Goal: Task Accomplishment & Management: Manage account settings

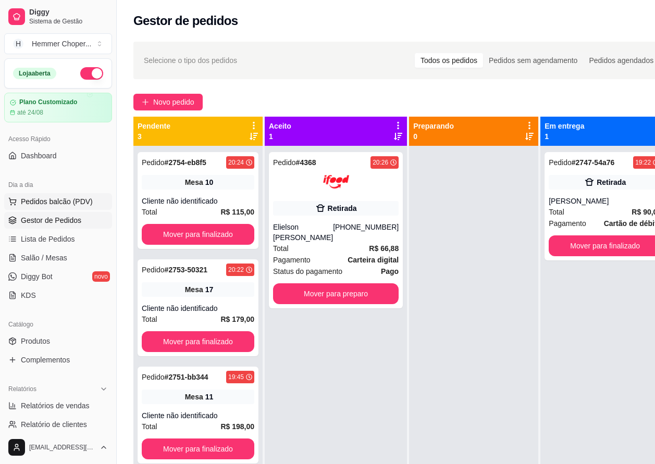
click at [44, 200] on span "Pedidos balcão (PDV)" at bounding box center [57, 201] width 72 height 10
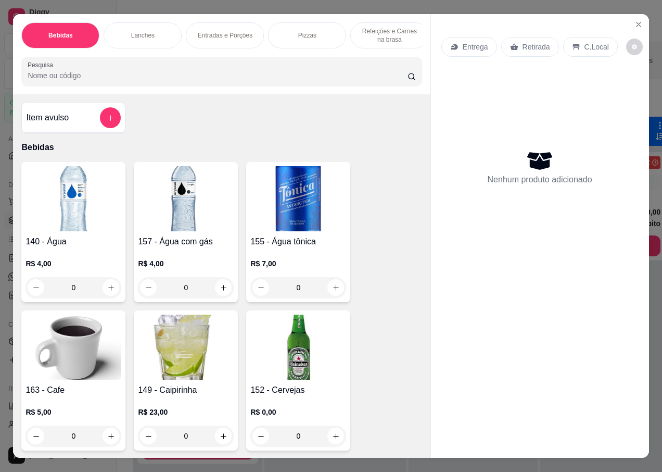
click at [528, 42] on p "Retirada" at bounding box center [537, 47] width 28 height 10
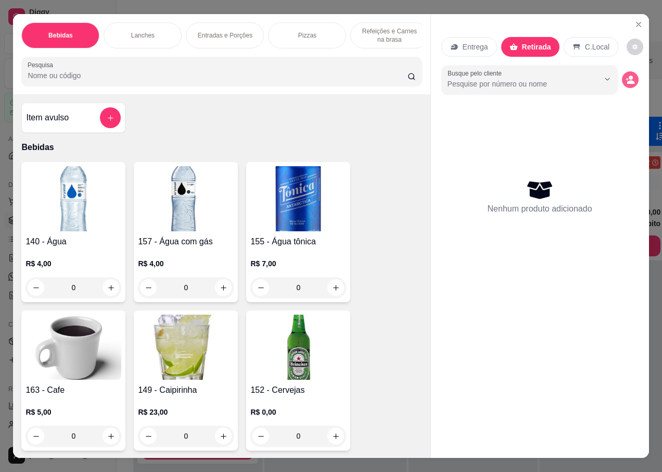
click at [629, 80] on icon "decrease-product-quantity" at bounding box center [631, 82] width 8 height 4
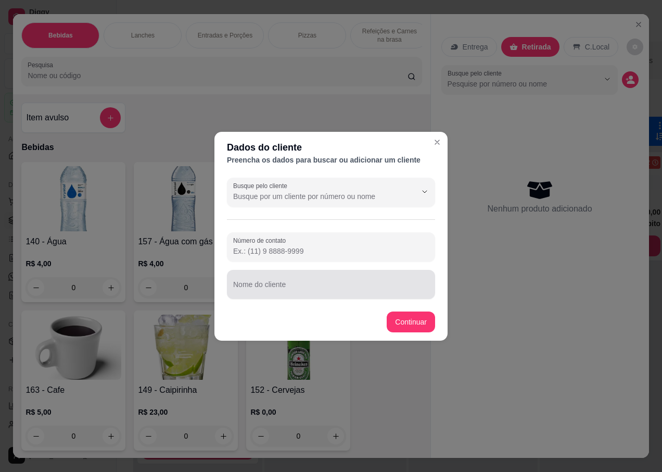
click at [279, 286] on input "Nome do cliente" at bounding box center [331, 288] width 196 height 10
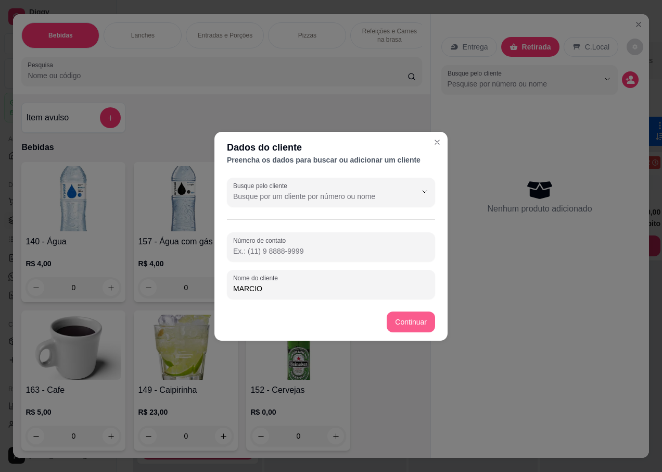
type input "MARCIO"
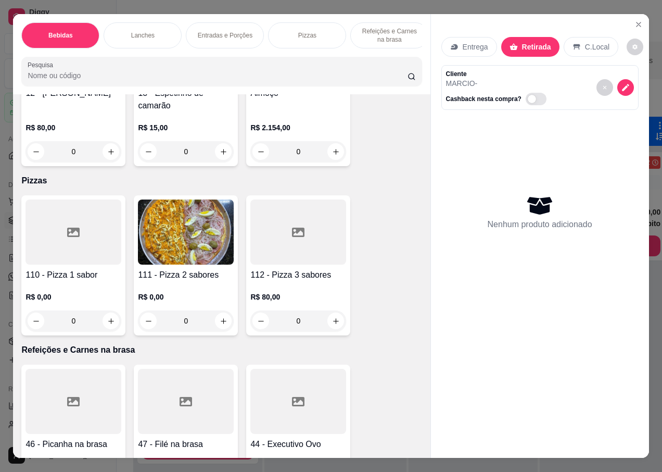
scroll to position [3385, 0]
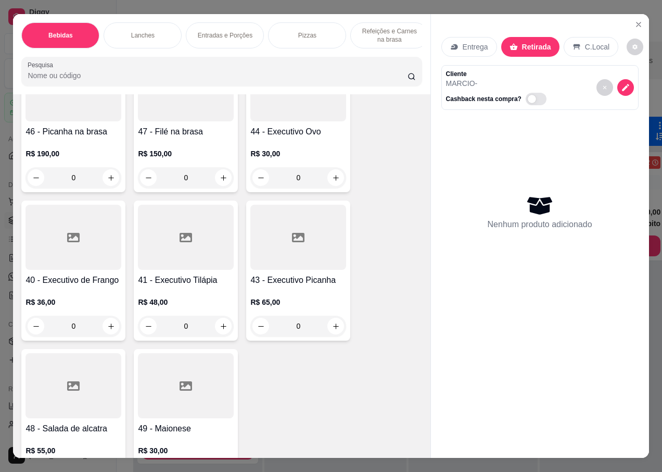
click at [106, 318] on div "0" at bounding box center [74, 326] width 96 height 21
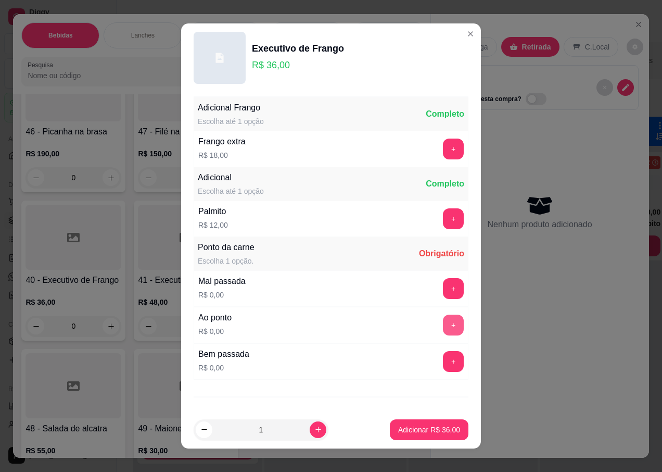
click at [443, 321] on button "+" at bounding box center [453, 324] width 21 height 21
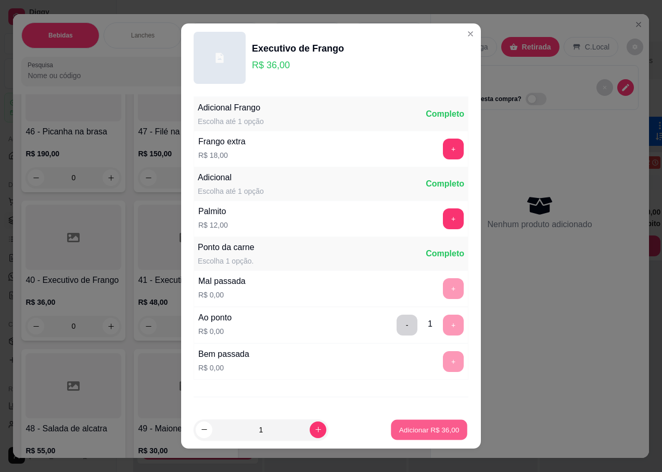
click at [399, 433] on p "Adicionar R$ 36,00" at bounding box center [429, 429] width 60 height 10
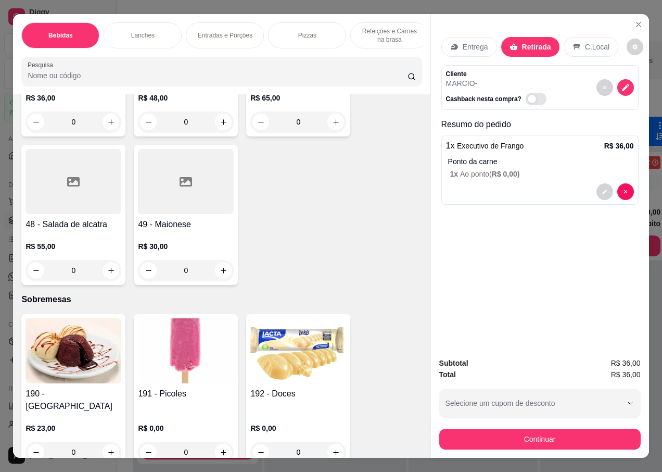
scroll to position [3484, 0]
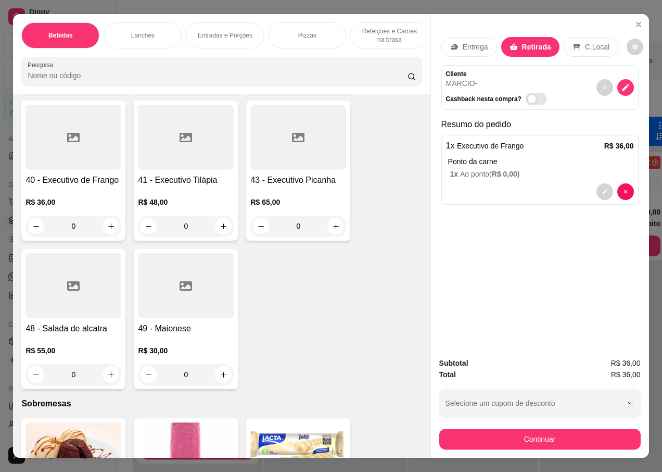
click at [90, 186] on div "R$ 36,00 0" at bounding box center [74, 211] width 96 height 50
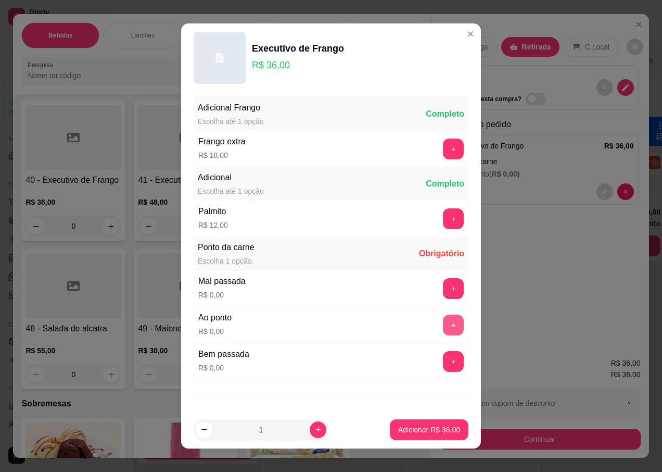
click at [443, 325] on button "+" at bounding box center [453, 324] width 21 height 21
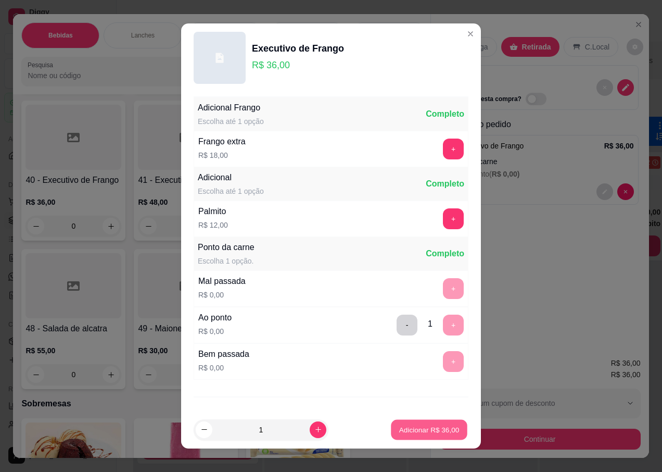
click at [404, 427] on p "Adicionar R$ 36,00" at bounding box center [429, 429] width 60 height 10
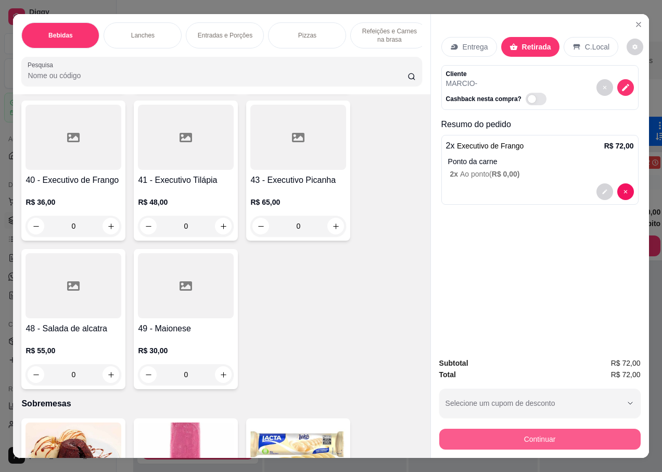
click at [524, 441] on button "Continuar" at bounding box center [540, 439] width 202 height 21
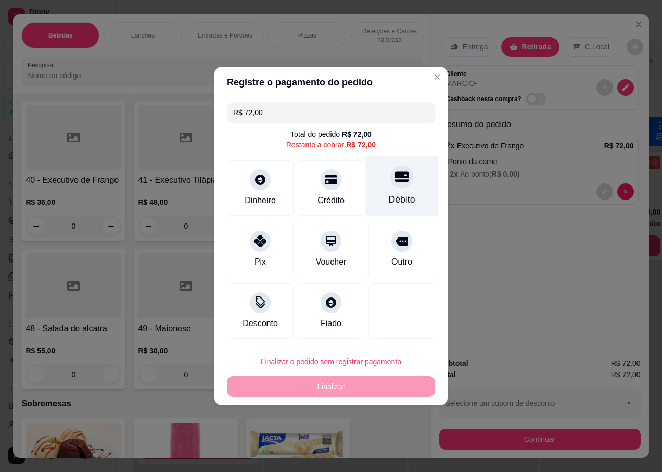
click at [398, 194] on div "Débito" at bounding box center [402, 186] width 73 height 61
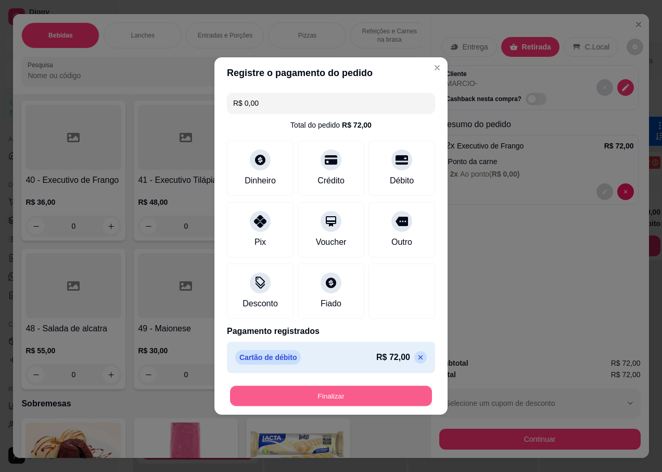
click at [274, 400] on button "Finalizar" at bounding box center [331, 396] width 202 height 20
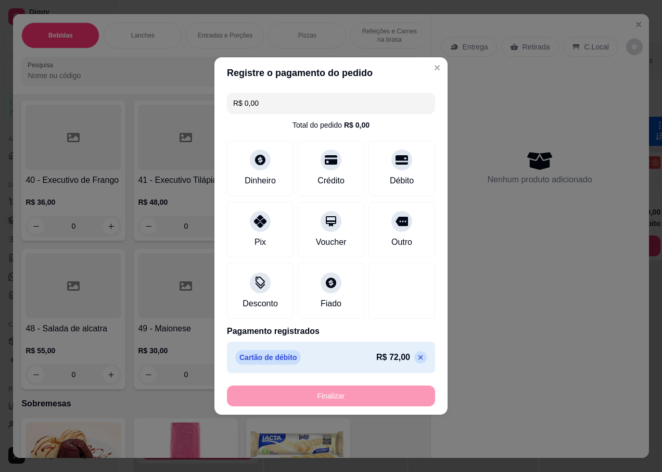
type input "-R$ 72,00"
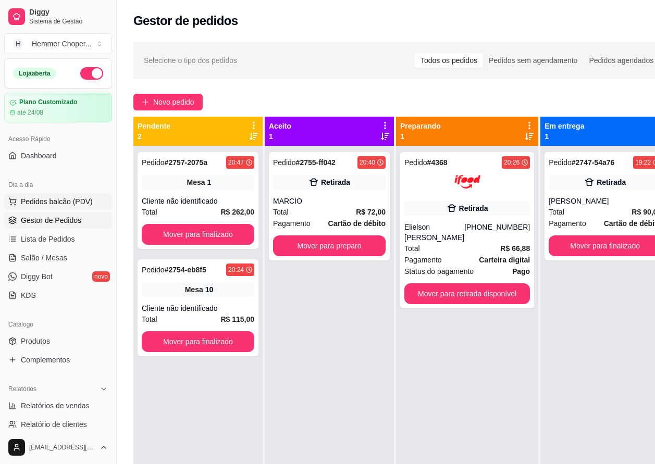
click at [61, 200] on span "Pedidos balcão (PDV)" at bounding box center [57, 201] width 72 height 10
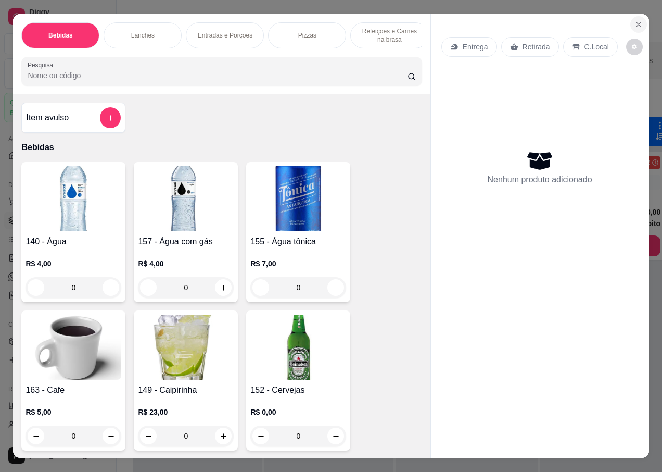
click at [635, 21] on icon "Close" at bounding box center [639, 24] width 8 height 8
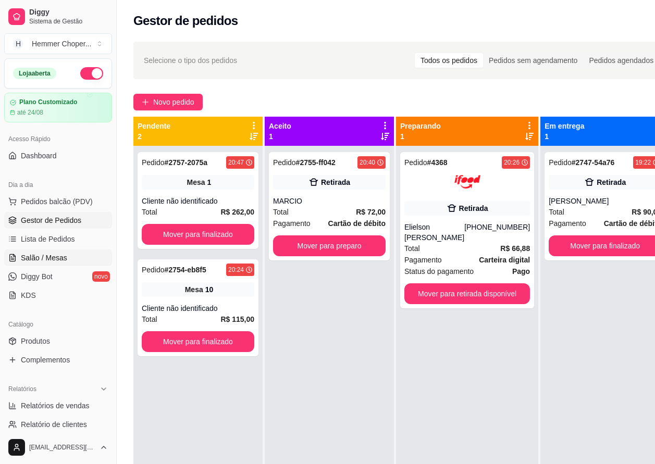
click at [32, 259] on span "Salão / Mesas" at bounding box center [44, 258] width 46 height 10
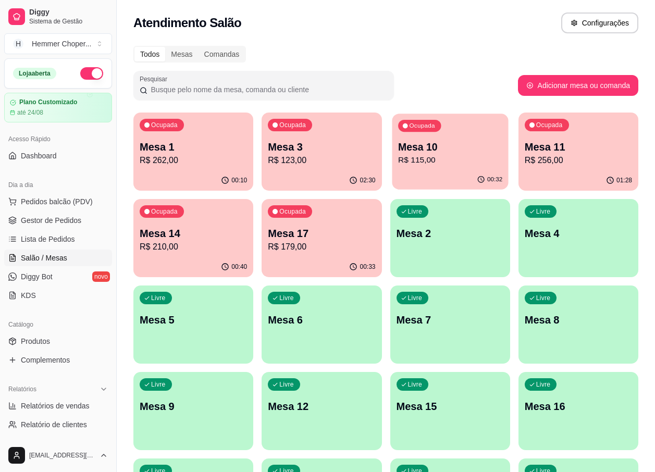
click at [437, 159] on p "R$ 115,00" at bounding box center [450, 160] width 104 height 12
click at [563, 153] on p "Mesa 11" at bounding box center [577, 147] width 107 height 15
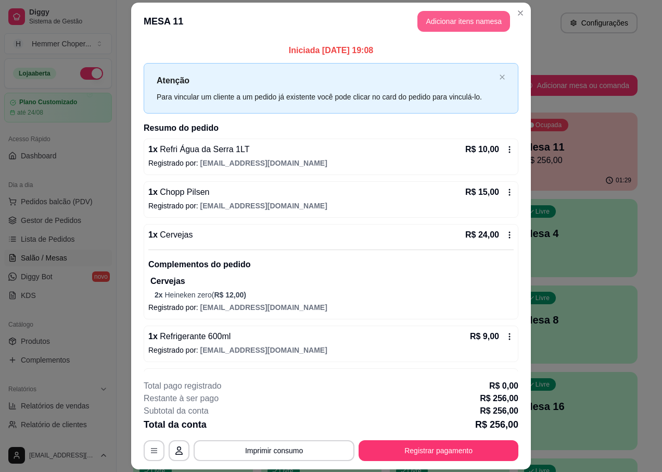
click at [456, 23] on button "Adicionar itens na mesa" at bounding box center [464, 21] width 93 height 21
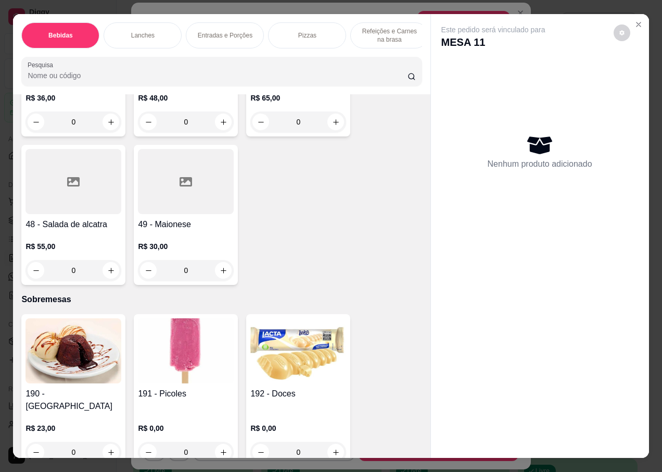
scroll to position [23, 0]
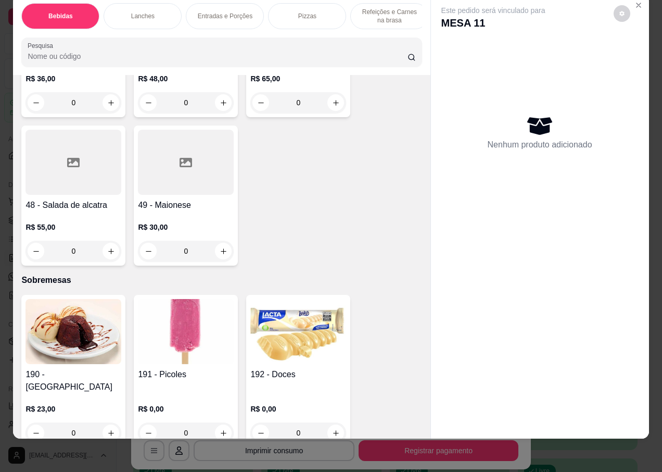
click at [170, 322] on img at bounding box center [186, 331] width 96 height 65
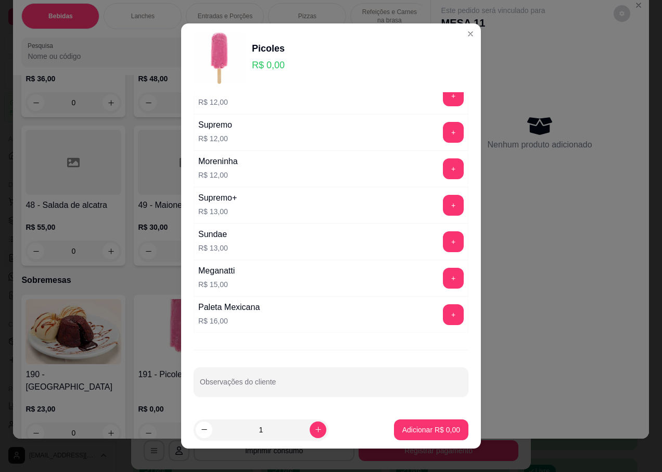
scroll to position [10, 0]
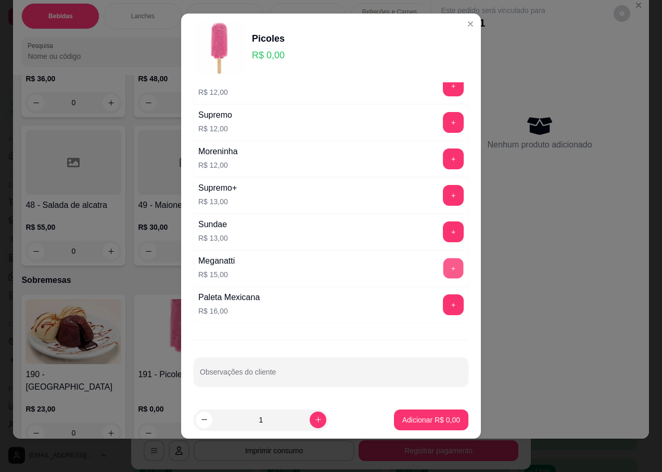
click at [444, 267] on button "+" at bounding box center [454, 268] width 20 height 20
click at [314, 422] on icon "increase-product-quantity" at bounding box center [318, 420] width 8 height 8
type input "3"
click at [403, 420] on p "Adicionar R$ 45,00" at bounding box center [429, 419] width 62 height 10
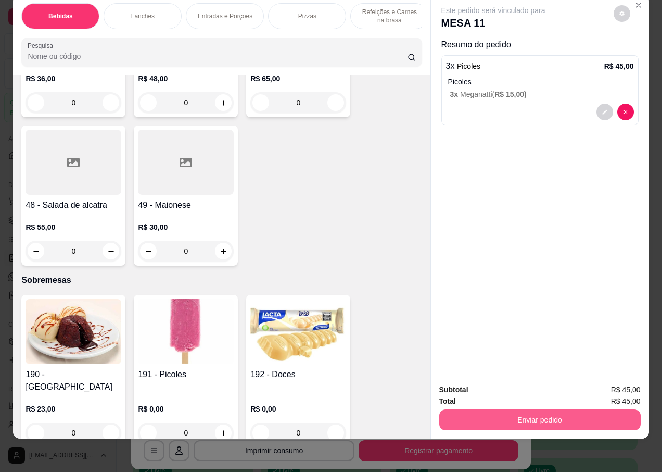
click at [488, 412] on button "Enviar pedido" at bounding box center [540, 419] width 202 height 21
click at [493, 386] on button "Não registrar e enviar pedido" at bounding box center [505, 386] width 108 height 20
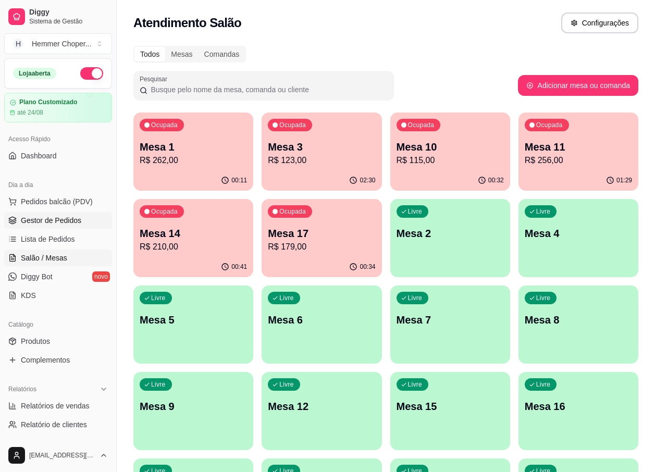
click at [54, 218] on span "Gestor de Pedidos" at bounding box center [51, 220] width 60 height 10
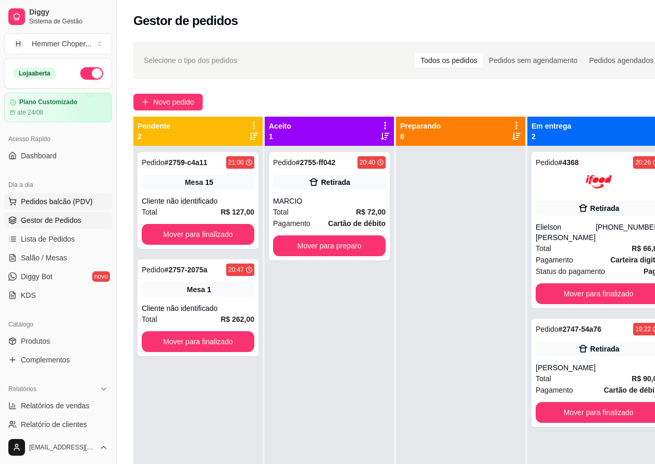
click at [63, 203] on span "Pedidos balcão (PDV)" at bounding box center [57, 201] width 72 height 10
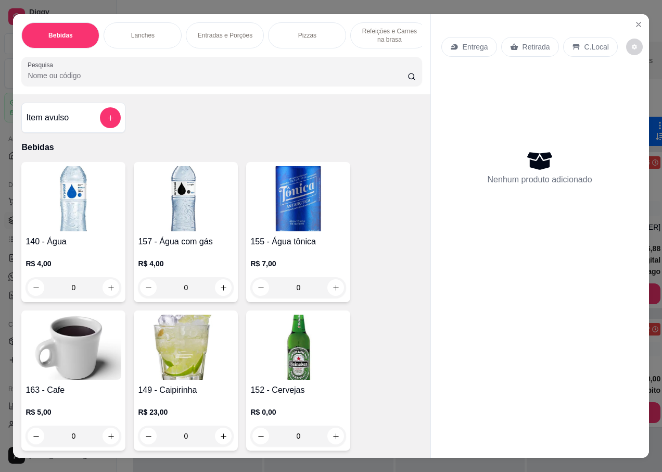
click at [528, 42] on p "Retirada" at bounding box center [537, 47] width 28 height 10
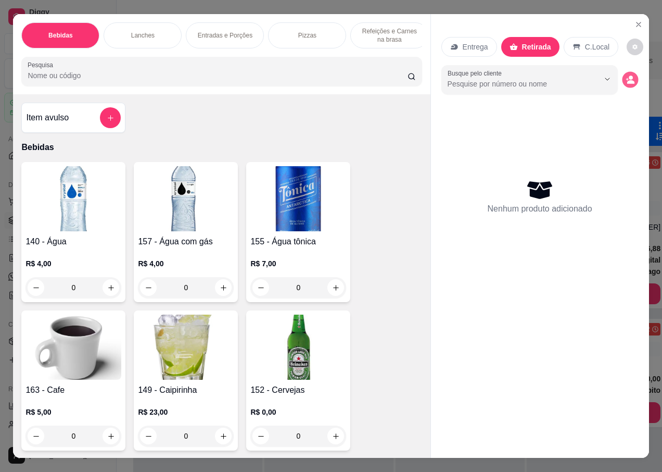
click at [630, 77] on icon "decrease-product-quantity" at bounding box center [630, 79] width 9 height 9
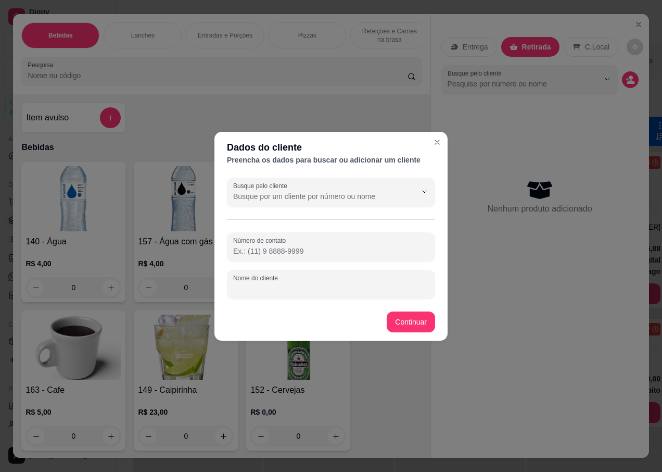
click at [279, 286] on div "Nome do cliente" at bounding box center [331, 284] width 208 height 29
type input "JC"
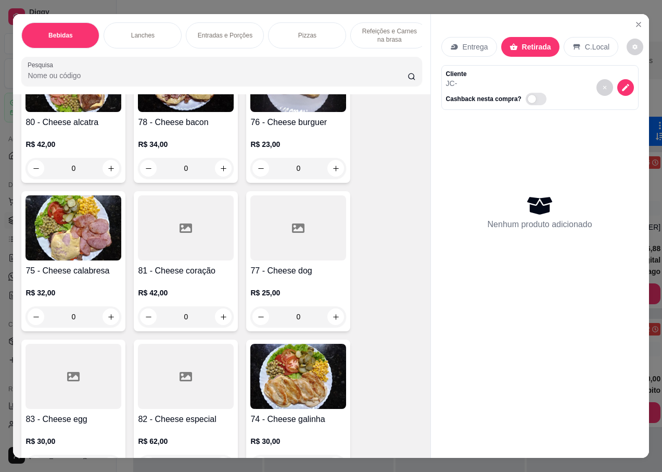
scroll to position [1927, 0]
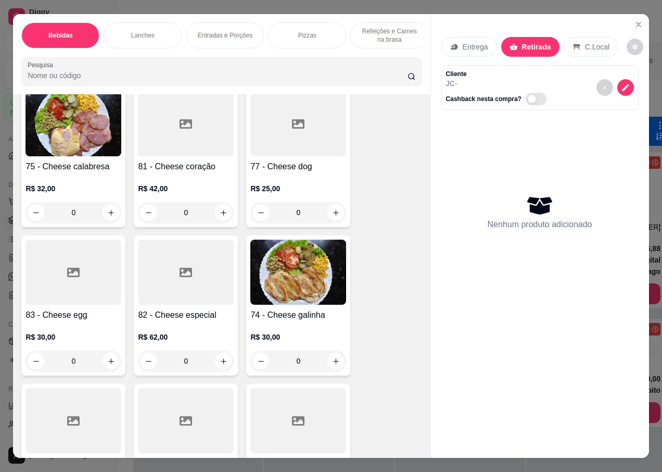
click at [290, 309] on h4 "74 - Cheese galinha" at bounding box center [298, 315] width 96 height 12
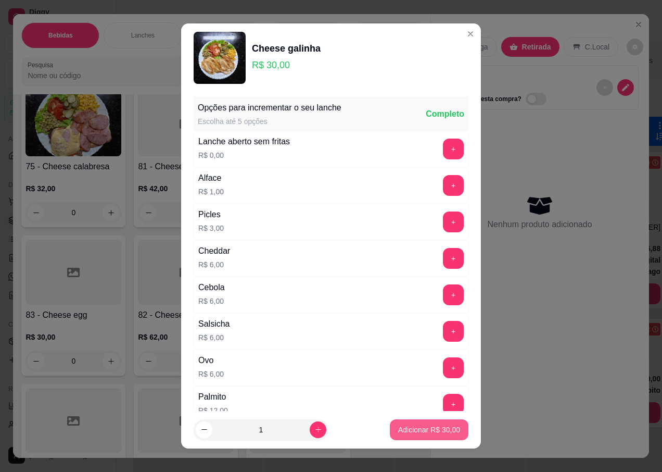
click at [398, 427] on p "Adicionar R$ 30,00" at bounding box center [429, 429] width 62 height 10
type input "1"
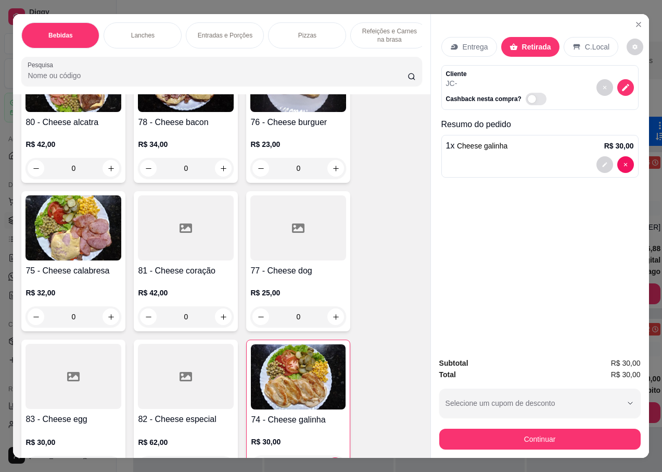
scroll to position [1718, 0]
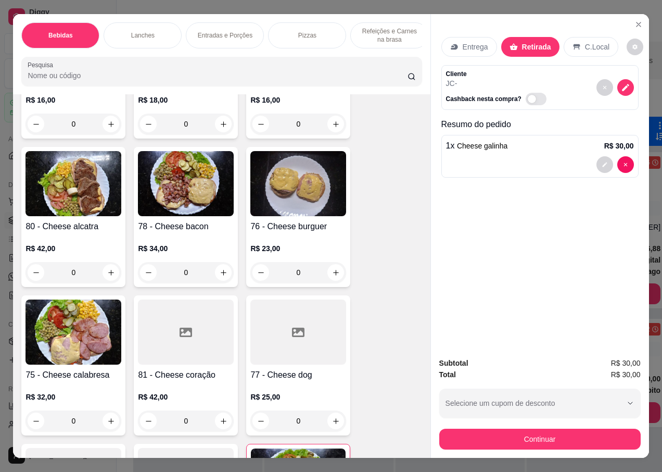
click at [184, 220] on h4 "78 - Cheese bacon" at bounding box center [186, 226] width 96 height 12
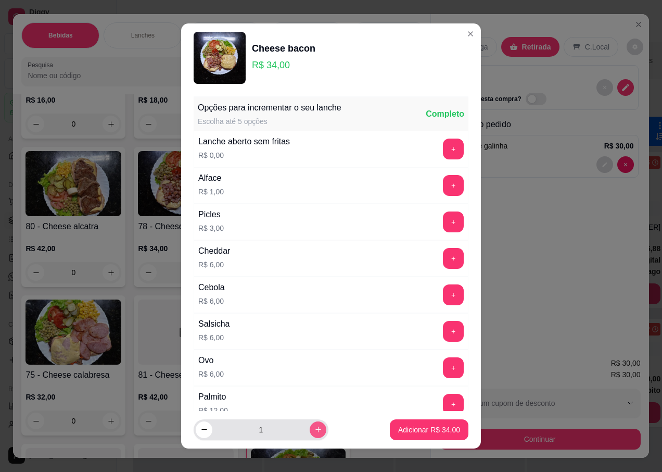
click at [314, 429] on icon "increase-product-quantity" at bounding box center [318, 429] width 8 height 8
type input "2"
click at [436, 432] on p "Adicionar R$ 68,00" at bounding box center [429, 429] width 60 height 10
type input "2"
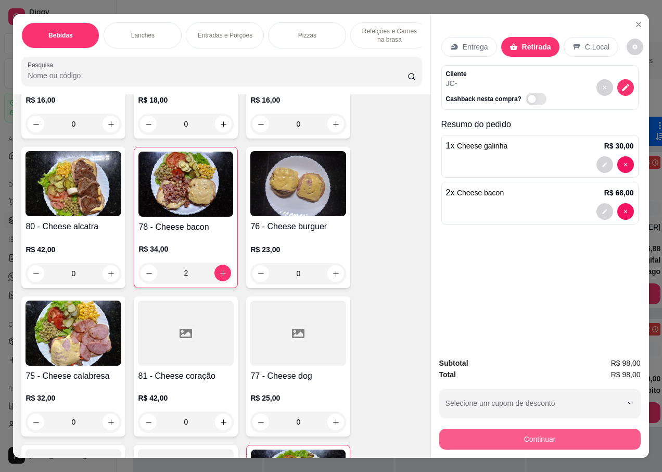
click at [493, 444] on button "Continuar" at bounding box center [540, 439] width 202 height 21
click at [479, 436] on button "Continuar" at bounding box center [540, 439] width 202 height 21
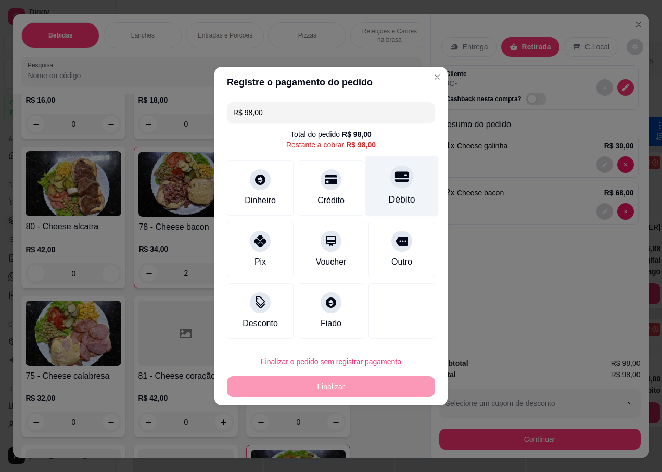
click at [394, 187] on div at bounding box center [402, 176] width 23 height 23
type input "R$ 0,00"
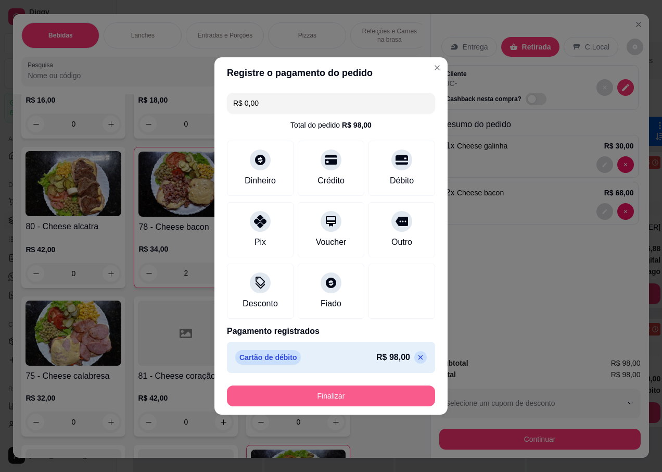
click at [323, 397] on button "Finalizar" at bounding box center [331, 395] width 208 height 21
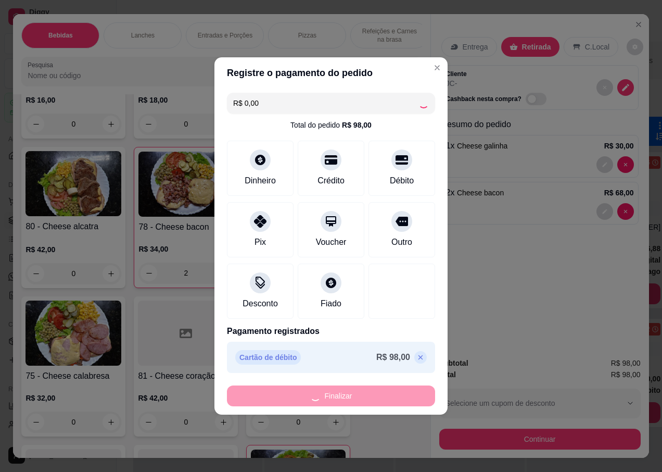
type input "0"
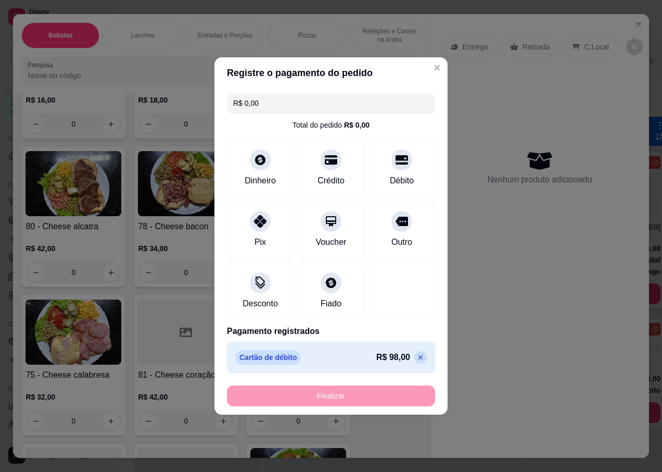
type input "-R$ 98,00"
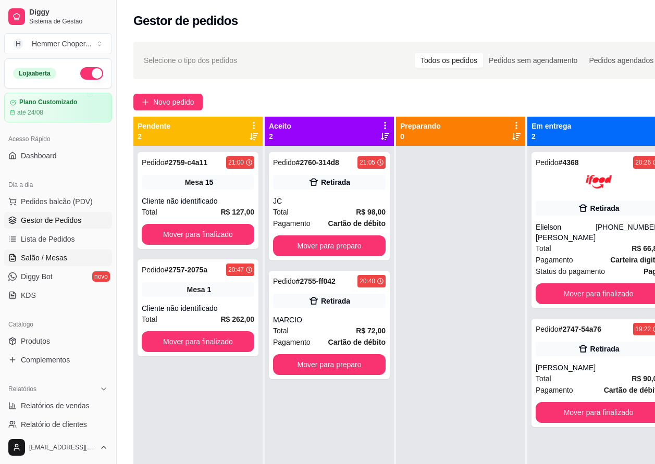
click at [35, 261] on span "Salão / Mesas" at bounding box center [44, 258] width 46 height 10
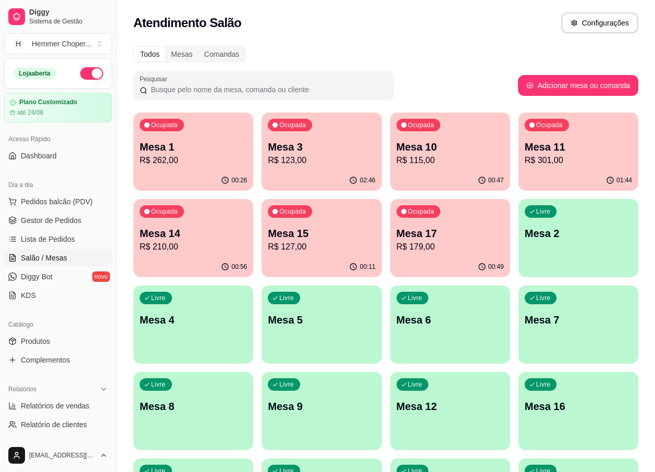
click at [333, 253] on div "Ocupada Mesa 15 R$ 127,00" at bounding box center [321, 228] width 120 height 58
click at [209, 250] on p "R$ 210,00" at bounding box center [193, 247] width 107 height 12
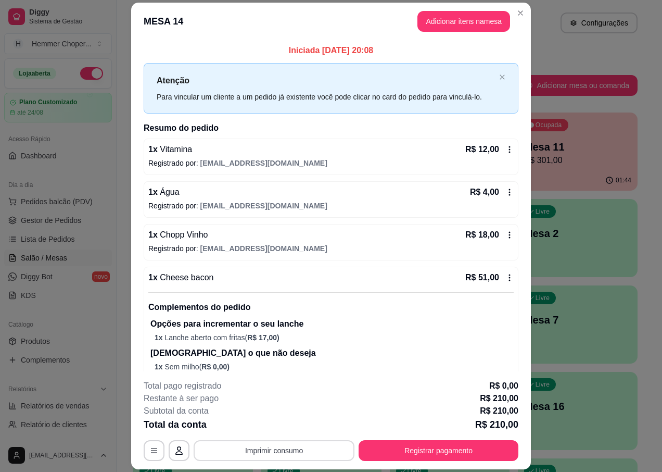
click at [278, 449] on button "Imprimir consumo" at bounding box center [274, 450] width 161 height 21
click at [281, 429] on button "IMPRESSORA" at bounding box center [273, 426] width 73 height 16
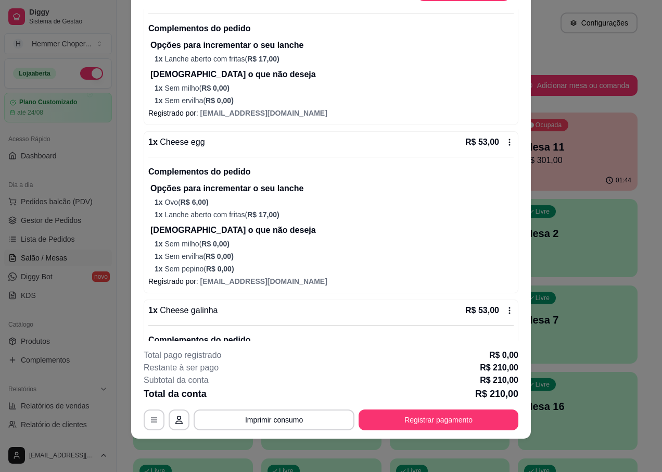
scroll to position [196, 0]
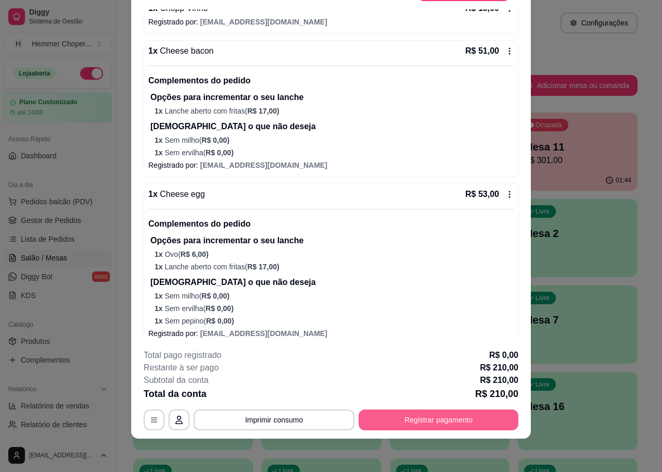
drag, startPoint x: 433, startPoint y: 424, endPoint x: 409, endPoint y: 371, distance: 58.3
click at [409, 371] on div "Restante à ser pago R$ 210,00" at bounding box center [331, 367] width 375 height 12
click at [403, 421] on button "Registrar pagamento" at bounding box center [439, 419] width 160 height 21
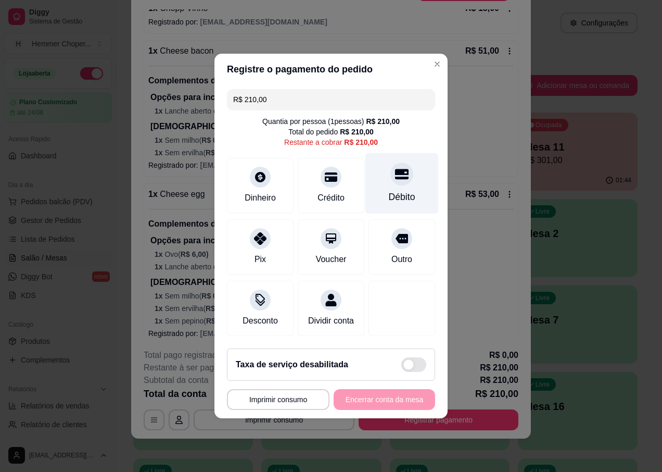
click at [399, 179] on div at bounding box center [402, 173] width 23 height 23
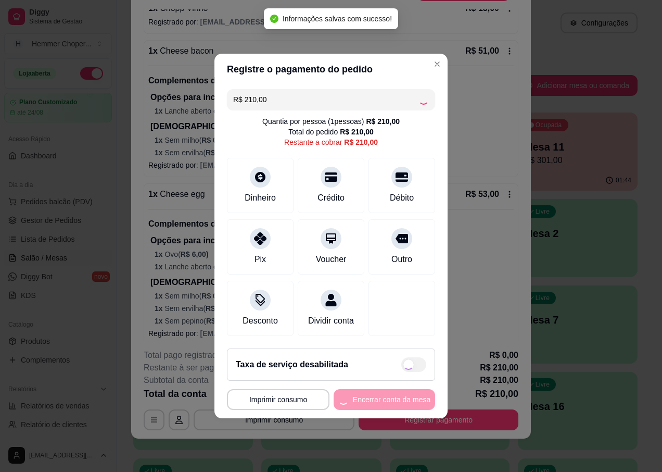
type input "R$ 0,00"
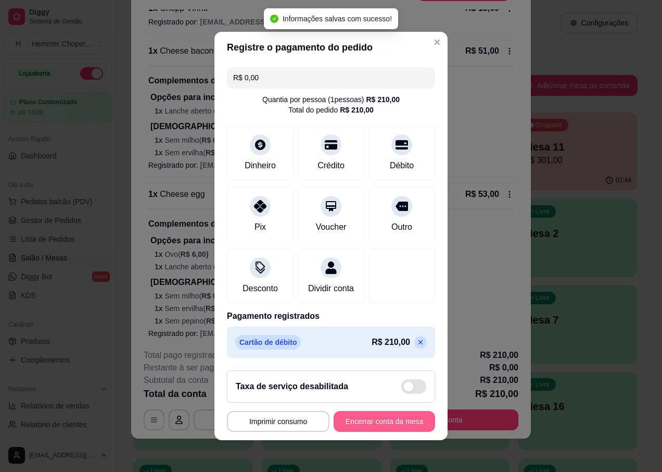
click at [361, 424] on button "Encerrar conta da mesa" at bounding box center [385, 421] width 102 height 21
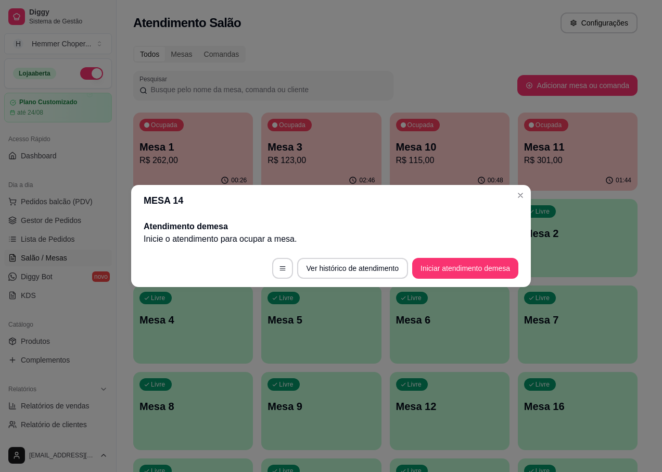
scroll to position [0, 0]
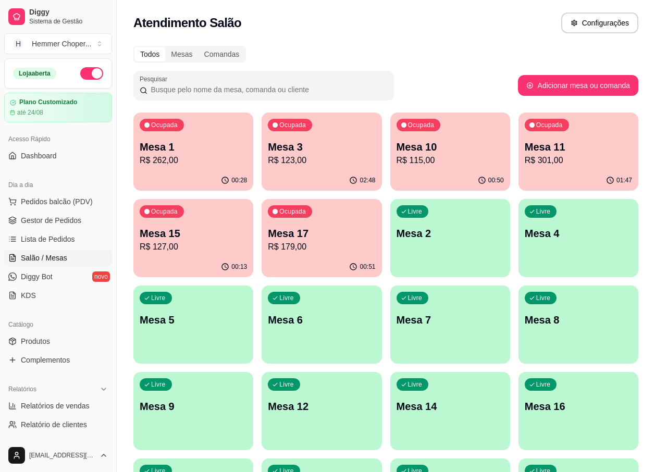
click at [570, 153] on p "Mesa 11" at bounding box center [577, 147] width 107 height 15
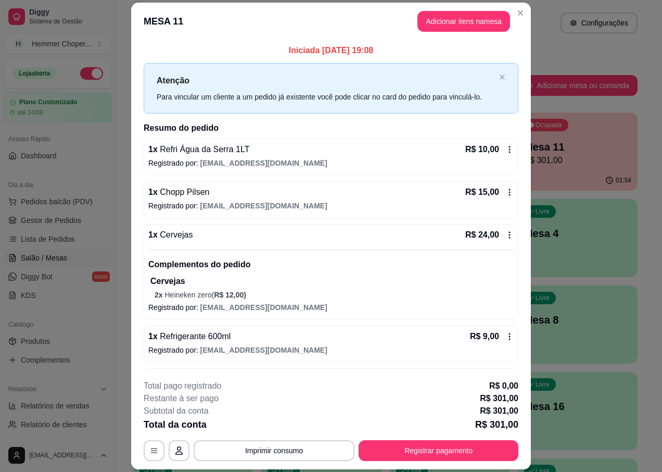
click at [261, 463] on footer "**********" at bounding box center [331, 420] width 400 height 98
click at [261, 455] on button "Imprimir consumo" at bounding box center [274, 451] width 156 height 20
click at [269, 432] on button "IMPRESSORA" at bounding box center [273, 427] width 73 height 16
click at [386, 454] on button "Registrar pagamento" at bounding box center [439, 450] width 160 height 21
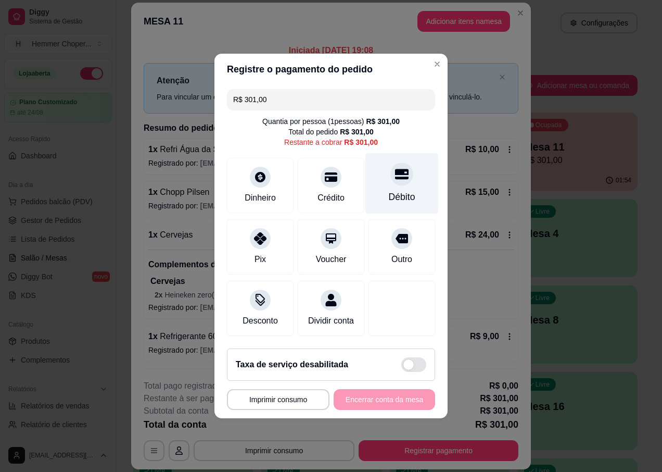
click at [398, 179] on div at bounding box center [402, 173] width 23 height 23
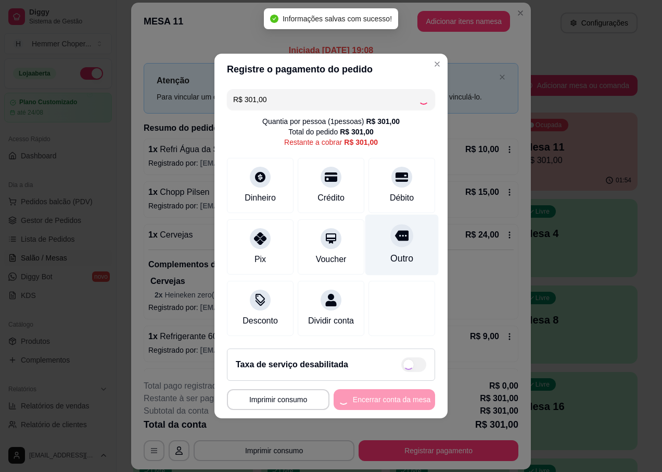
type input "R$ 0,00"
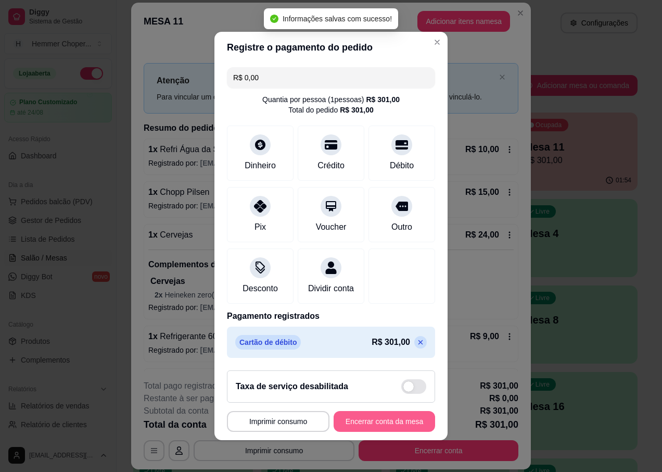
click at [345, 426] on button "Encerrar conta da mesa" at bounding box center [385, 421] width 102 height 21
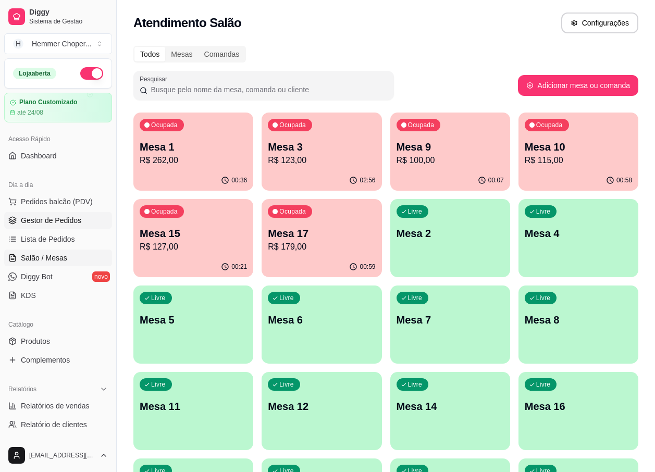
click at [43, 221] on span "Gestor de Pedidos" at bounding box center [51, 220] width 60 height 10
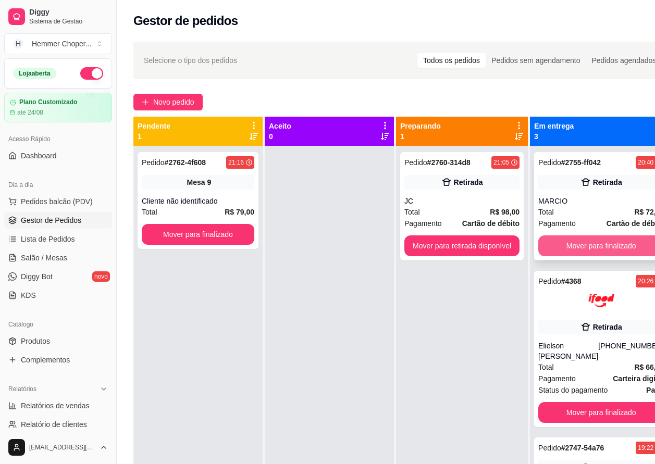
click at [593, 245] on button "Mover para finalizado" at bounding box center [600, 245] width 125 height 21
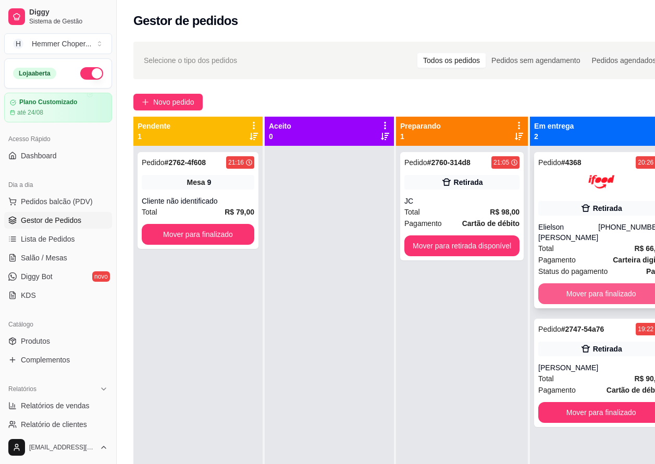
click at [578, 287] on button "Mover para finalizado" at bounding box center [600, 293] width 125 height 21
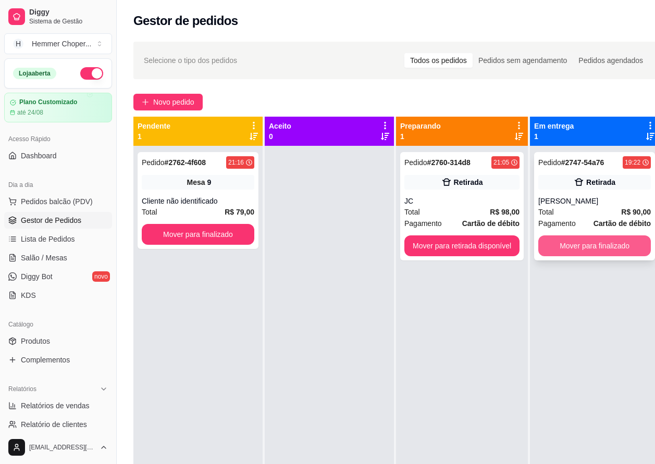
click at [569, 238] on button "Mover para finalizado" at bounding box center [594, 245] width 112 height 21
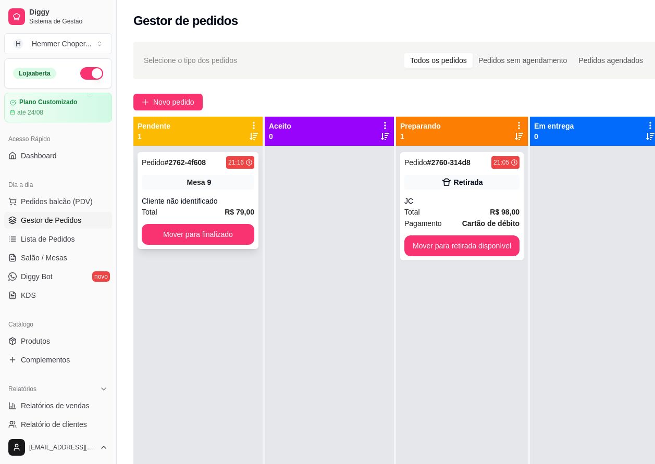
click at [198, 209] on div "Total R$ 79,00" at bounding box center [198, 211] width 112 height 11
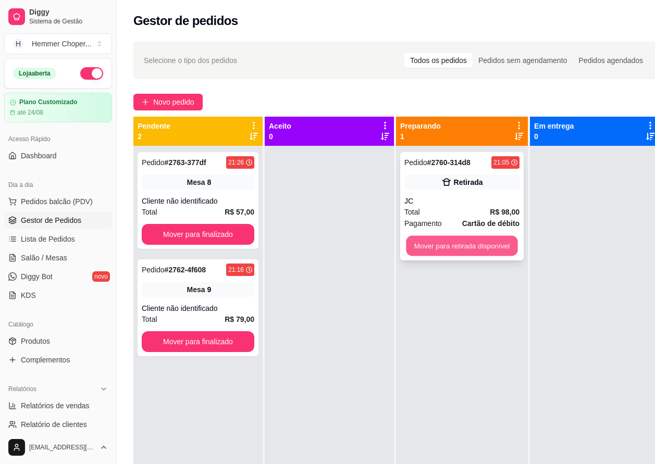
click at [483, 250] on button "Mover para retirada disponível" at bounding box center [461, 246] width 111 height 20
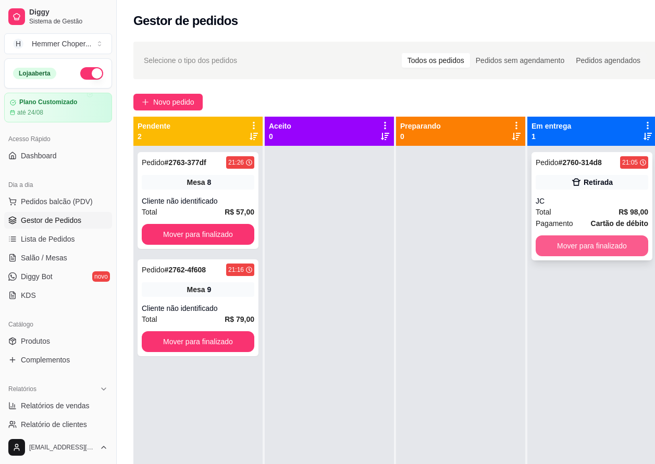
click at [545, 241] on button "Mover para finalizado" at bounding box center [591, 245] width 112 height 21
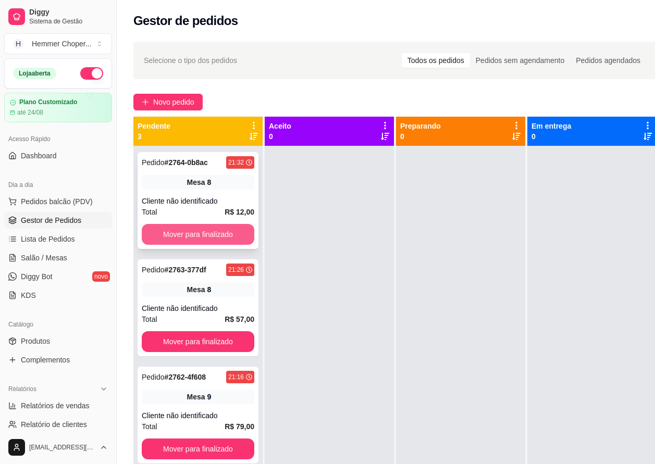
click at [216, 235] on button "Mover para finalizado" at bounding box center [198, 234] width 112 height 21
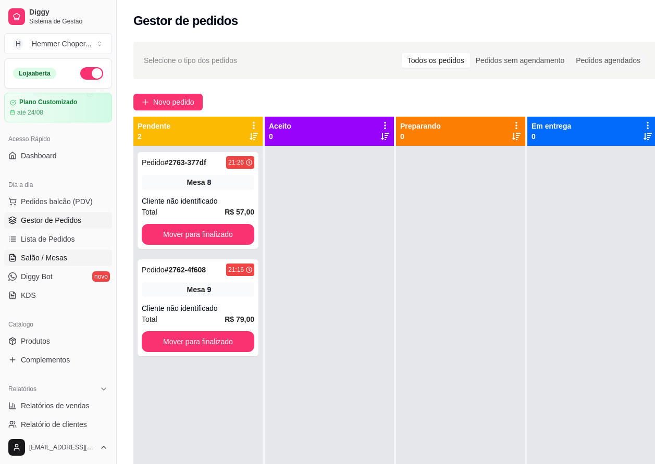
click at [56, 258] on span "Salão / Mesas" at bounding box center [44, 258] width 46 height 10
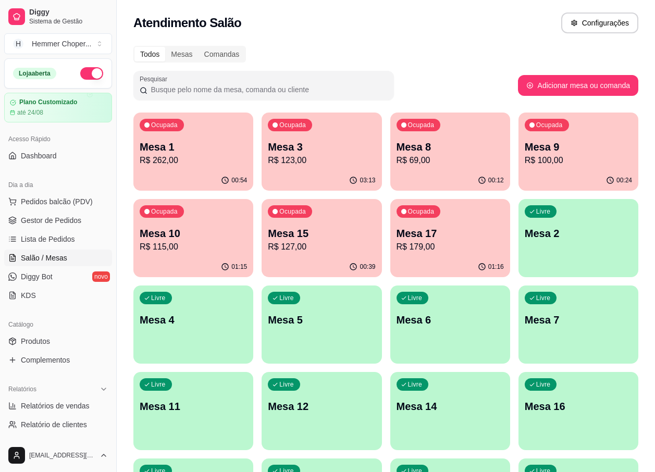
click at [204, 242] on p "R$ 115,00" at bounding box center [193, 247] width 107 height 12
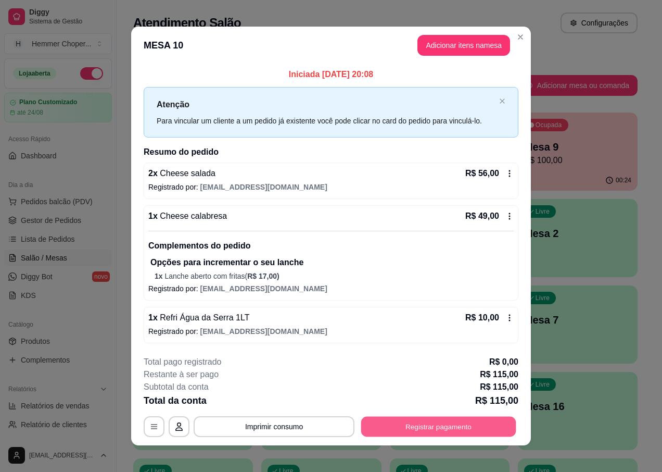
click at [385, 425] on button "Registrar pagamento" at bounding box center [438, 427] width 155 height 20
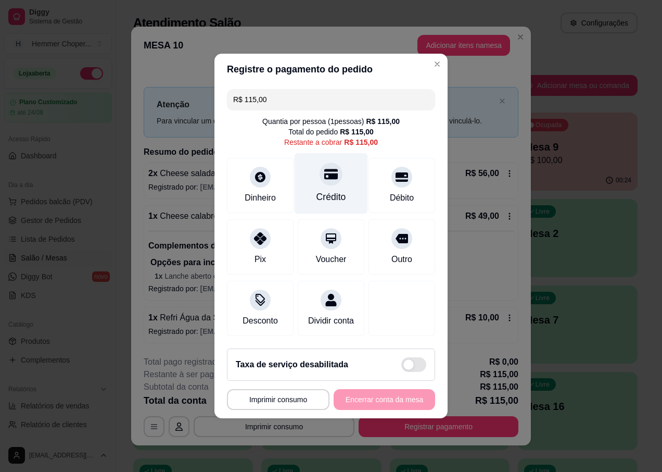
click at [332, 182] on div "Crédito" at bounding box center [331, 183] width 73 height 61
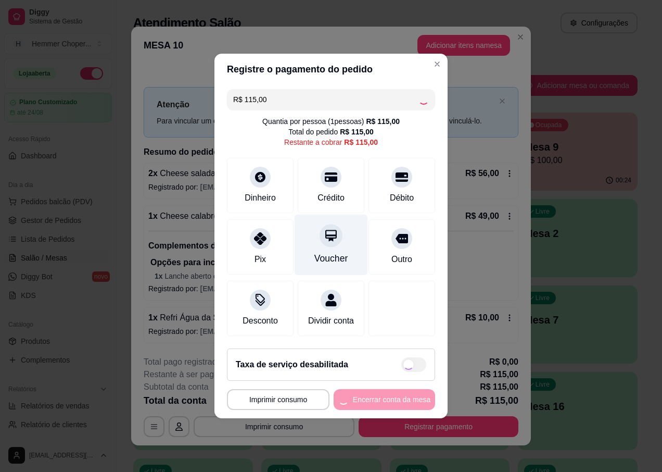
type input "R$ 0,00"
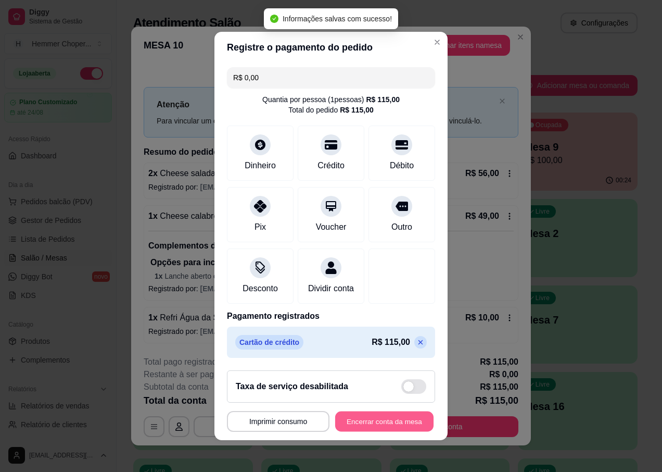
click at [373, 423] on button "Encerrar conta da mesa" at bounding box center [384, 421] width 98 height 20
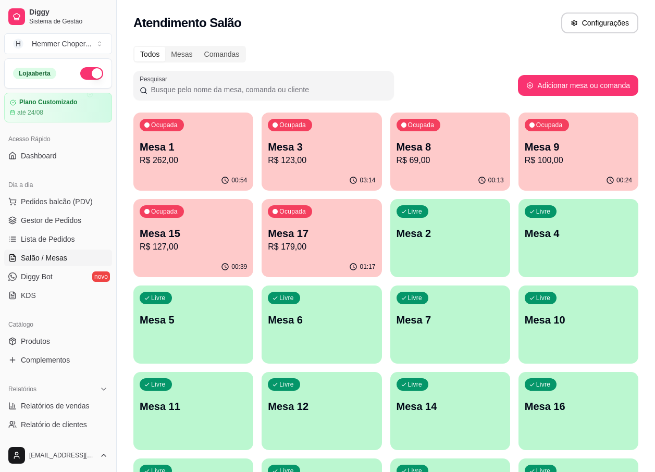
click at [293, 154] on div "Mesa 3 R$ 123,00" at bounding box center [321, 153] width 107 height 27
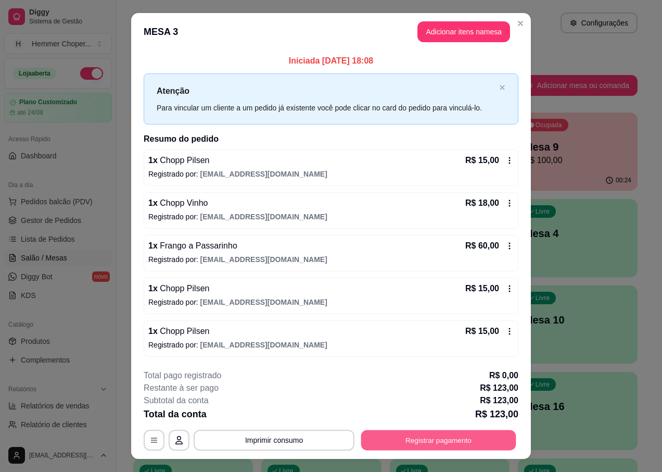
click at [437, 441] on button "Registrar pagamento" at bounding box center [438, 440] width 155 height 20
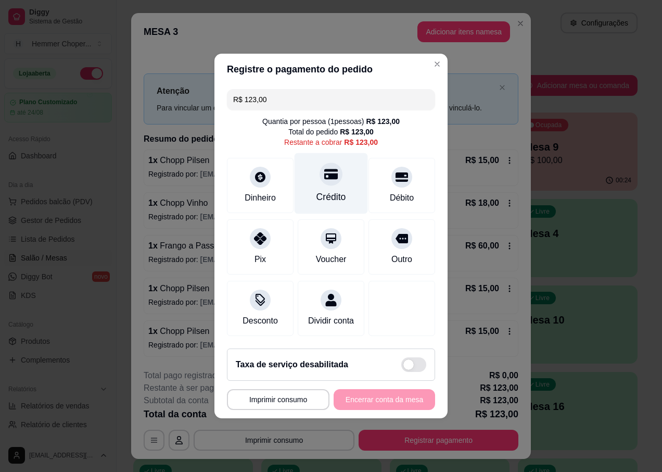
click at [327, 179] on div at bounding box center [331, 173] width 23 height 23
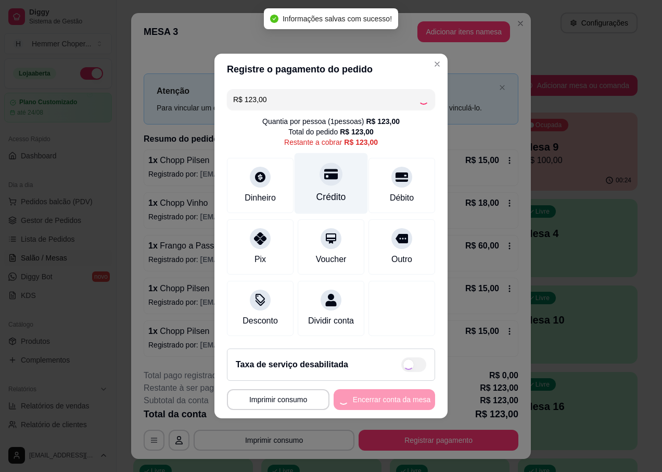
type input "R$ 0,00"
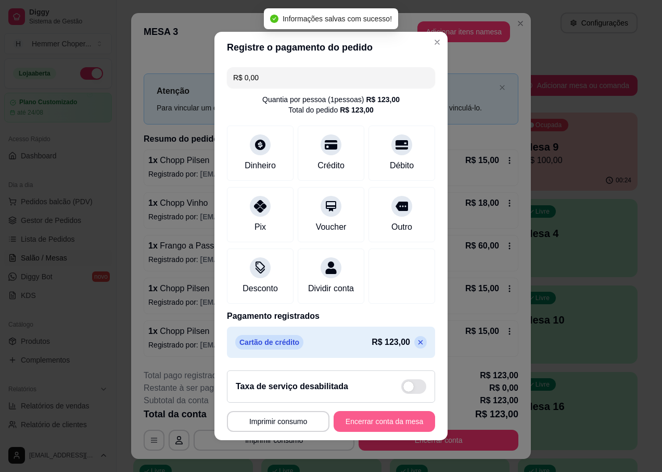
click at [339, 426] on button "Encerrar conta da mesa" at bounding box center [385, 421] width 102 height 21
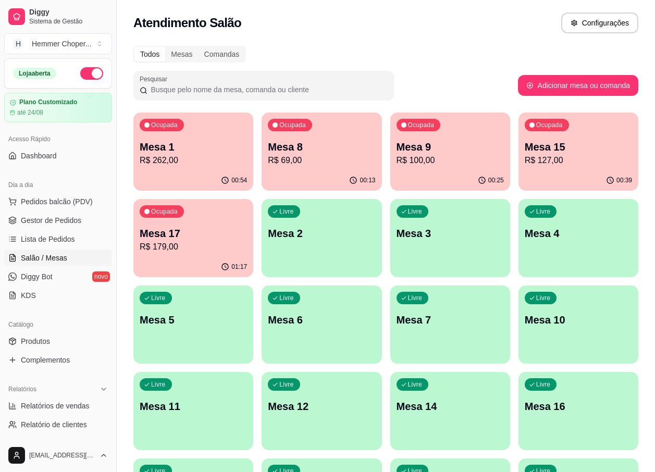
click at [566, 159] on p "R$ 127,00" at bounding box center [577, 160] width 107 height 12
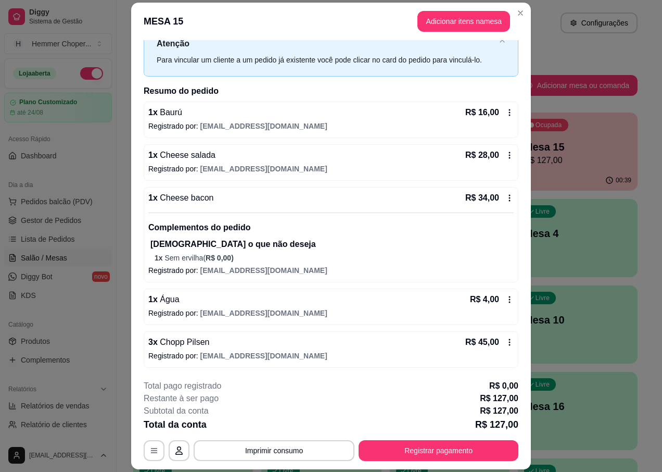
scroll to position [31, 0]
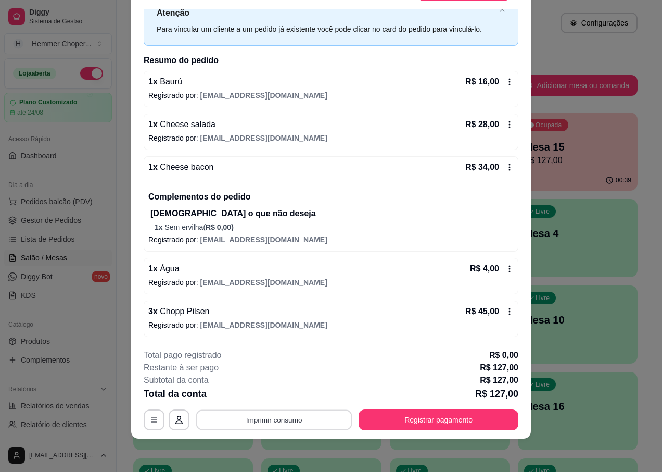
click at [269, 420] on button "Imprimir consumo" at bounding box center [274, 420] width 156 height 20
click at [270, 393] on button "IMPRESSORA" at bounding box center [273, 395] width 73 height 16
click at [392, 424] on button "Registrar pagamento" at bounding box center [439, 419] width 160 height 21
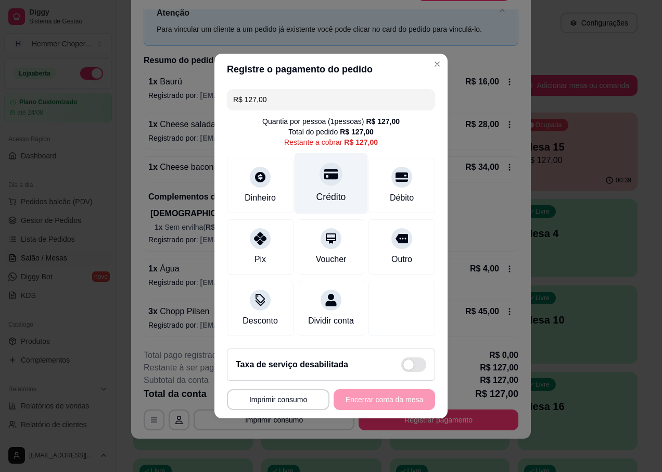
click at [329, 173] on icon at bounding box center [331, 174] width 14 height 14
type input "R$ 0,00"
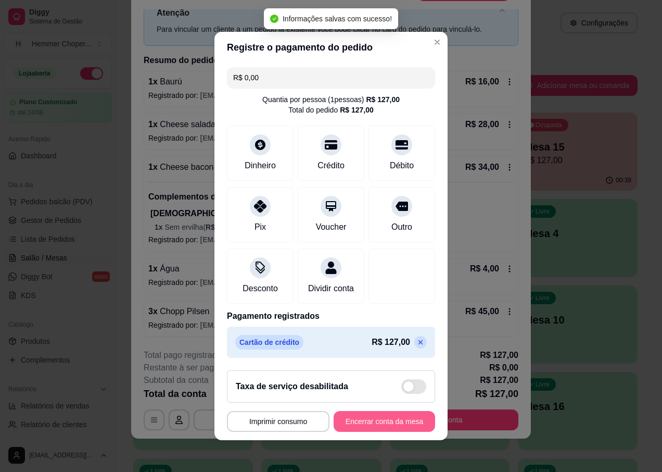
click at [344, 430] on button "Encerrar conta da mesa" at bounding box center [385, 421] width 102 height 21
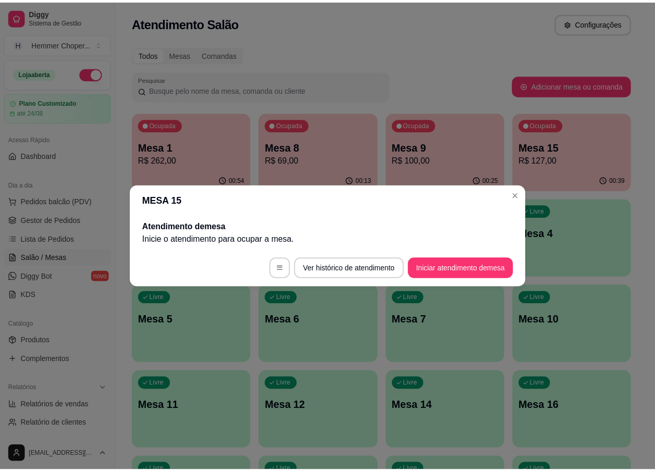
scroll to position [0, 0]
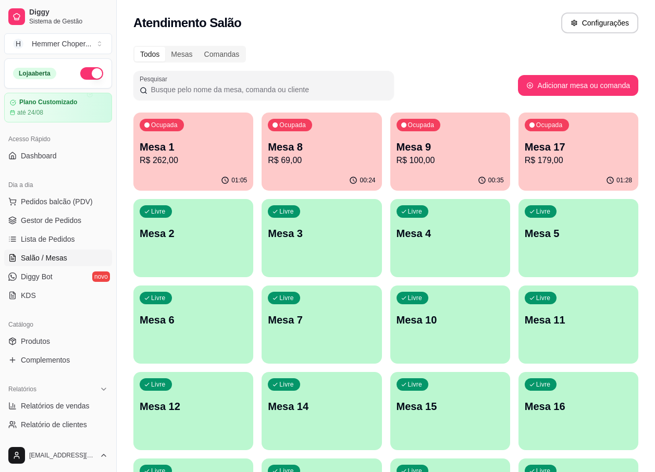
click at [565, 159] on p "R$ 179,00" at bounding box center [577, 160] width 107 height 12
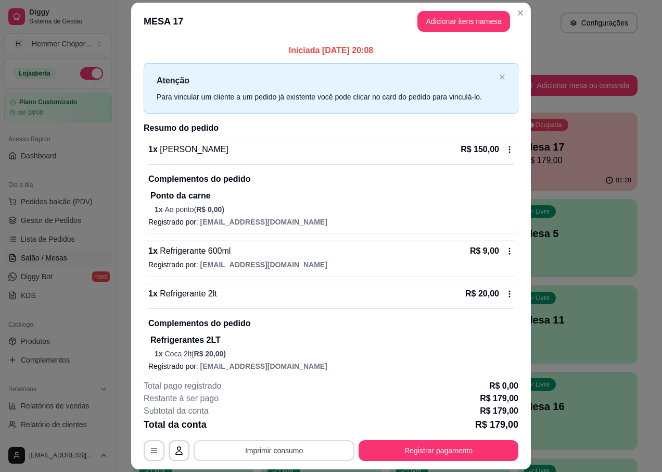
click at [308, 448] on button "Imprimir consumo" at bounding box center [274, 450] width 161 height 21
click at [275, 430] on button "IMPRESSORA" at bounding box center [273, 427] width 73 height 16
click at [454, 455] on button "Registrar pagamento" at bounding box center [438, 451] width 155 height 20
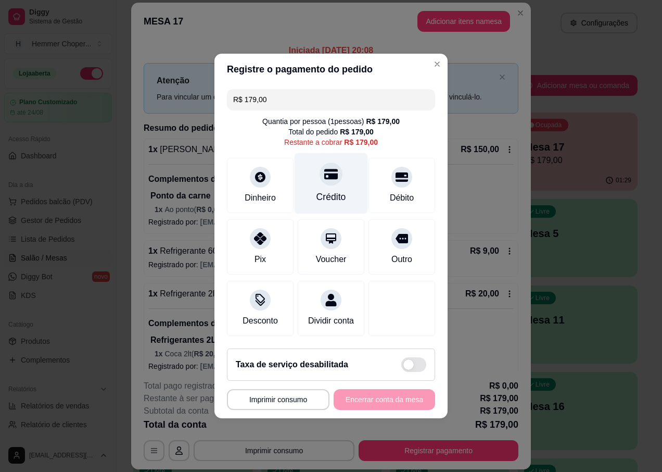
click at [332, 178] on div at bounding box center [331, 173] width 23 height 23
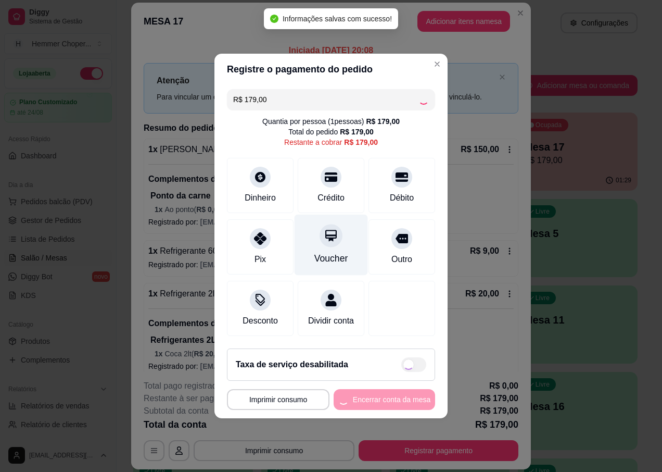
type input "R$ 0,00"
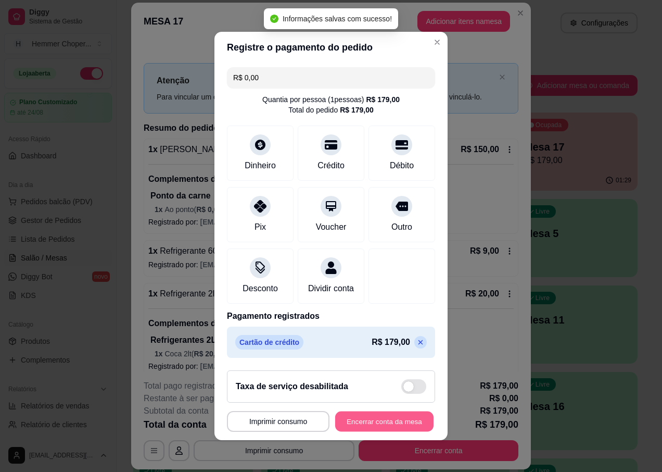
click at [372, 426] on button "Encerrar conta da mesa" at bounding box center [384, 421] width 98 height 20
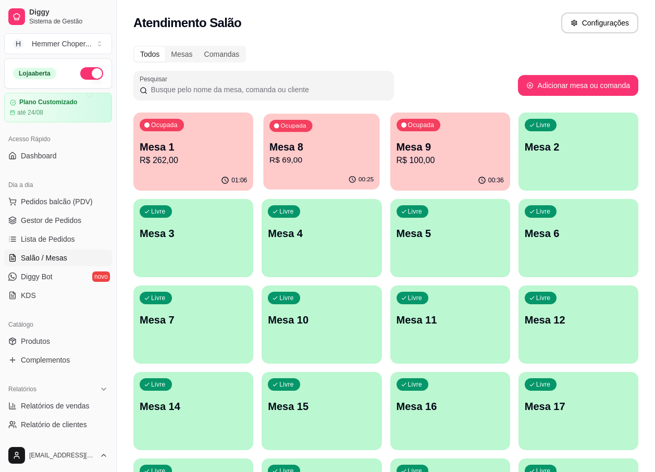
click at [307, 141] on p "Mesa 8" at bounding box center [321, 147] width 104 height 14
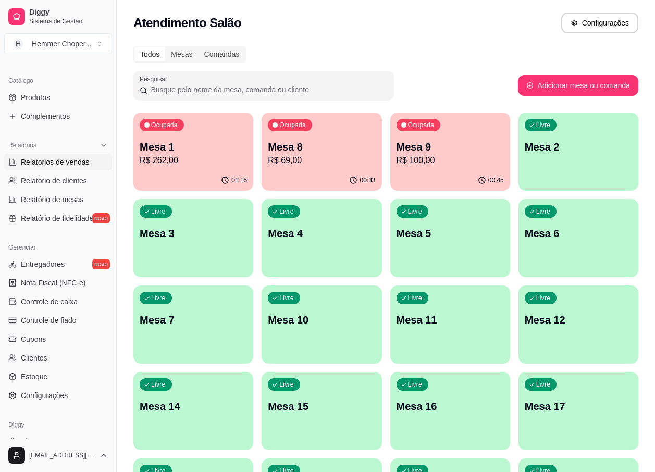
scroll to position [260, 0]
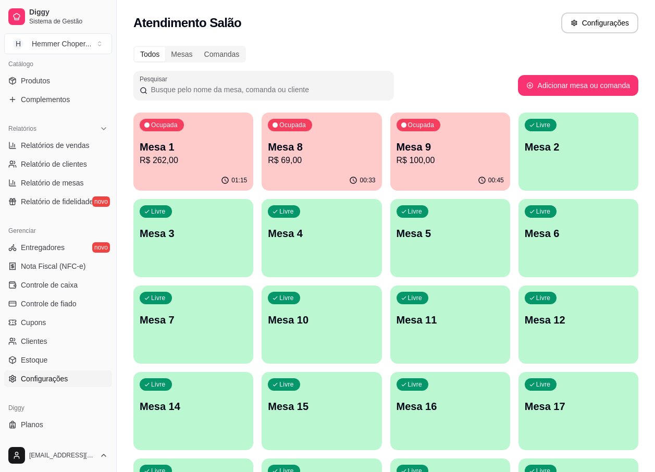
click at [49, 382] on span "Configurações" at bounding box center [44, 378] width 47 height 10
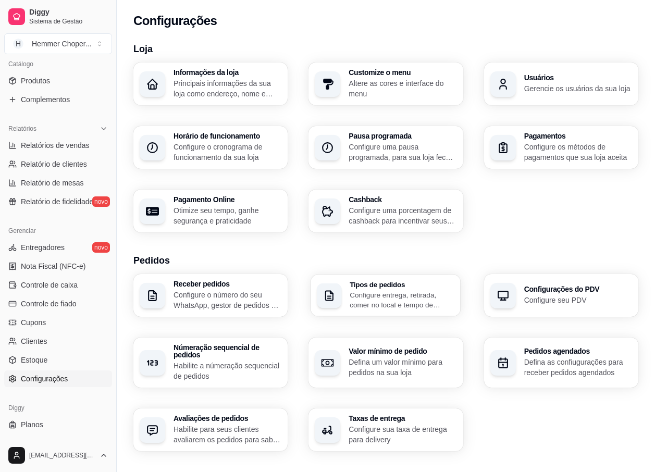
click at [398, 287] on h3 "Tipos de pedidos" at bounding box center [401, 284] width 105 height 7
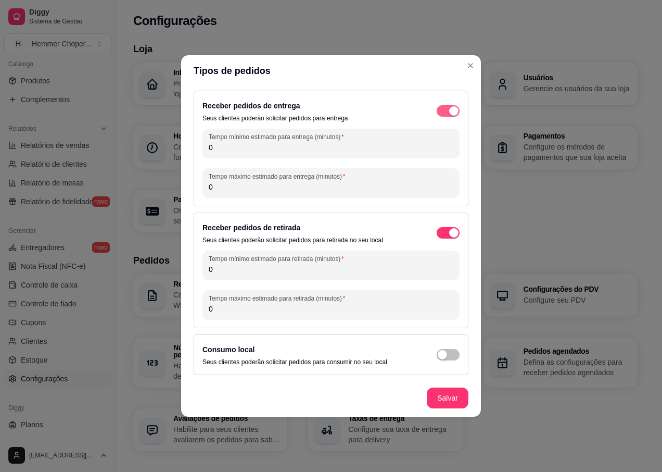
click at [447, 110] on span "button" at bounding box center [448, 110] width 23 height 11
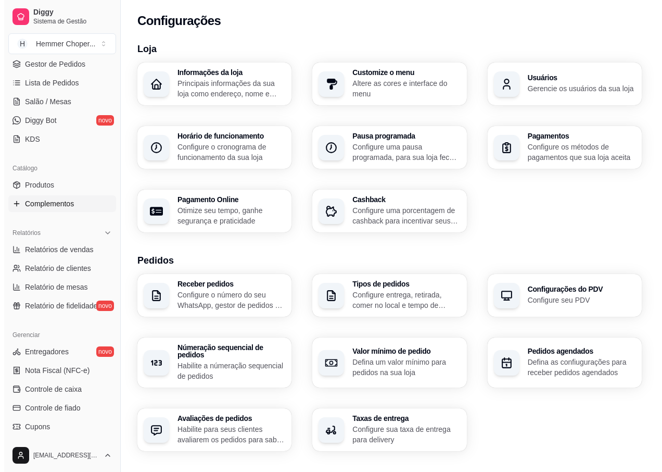
scroll to position [104, 0]
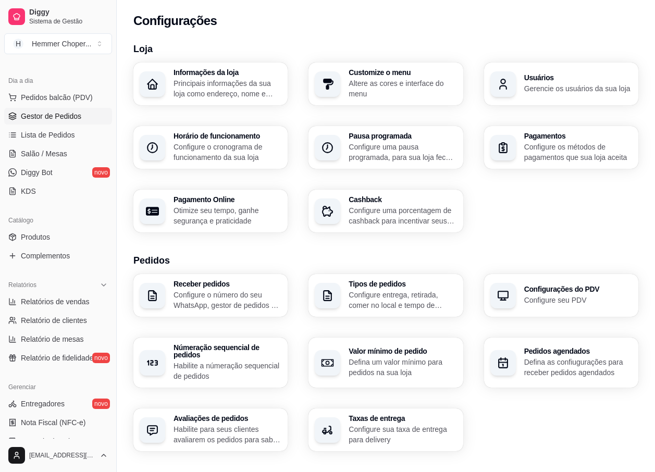
click at [57, 117] on span "Gestor de Pedidos" at bounding box center [51, 116] width 60 height 10
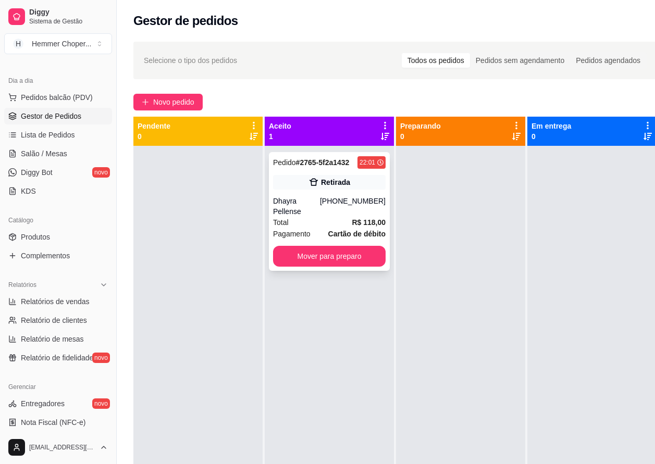
click at [345, 202] on div "[PHONE_NUMBER]" at bounding box center [353, 206] width 66 height 21
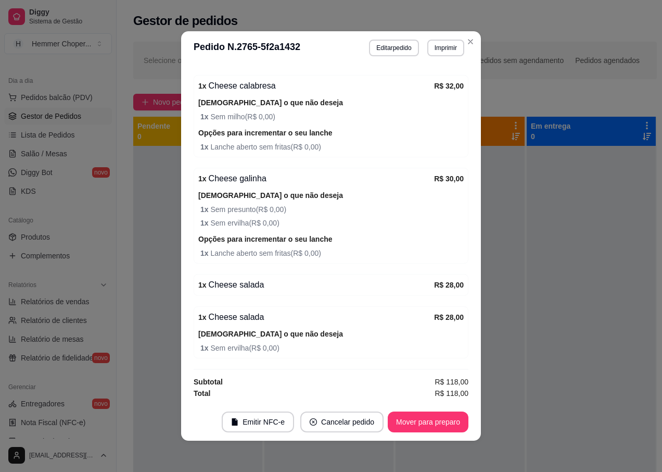
scroll to position [2, 0]
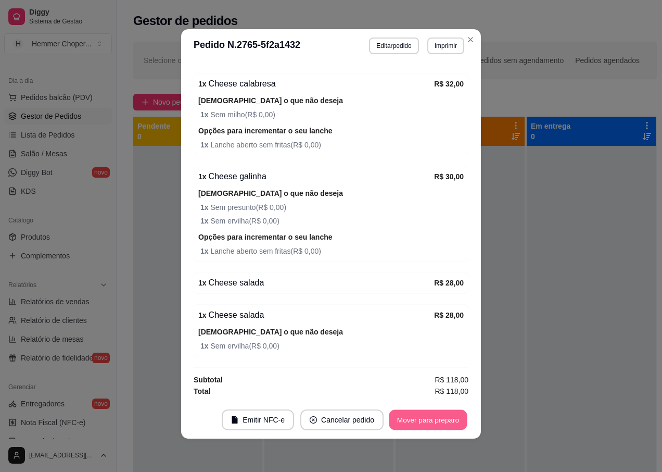
click at [410, 419] on button "Mover para preparo" at bounding box center [428, 420] width 78 height 20
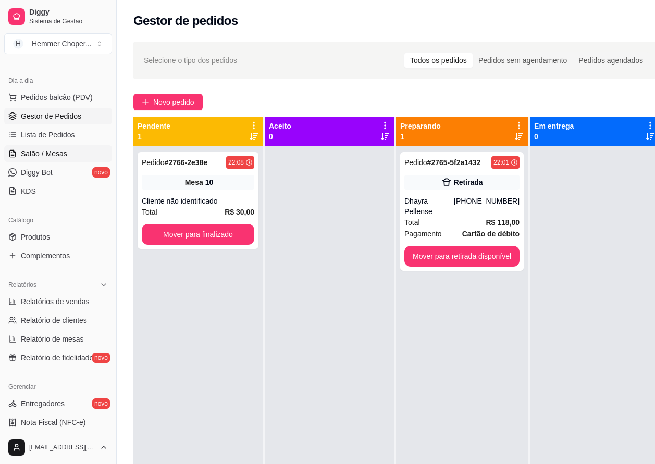
click at [54, 154] on span "Salão / Mesas" at bounding box center [44, 153] width 46 height 10
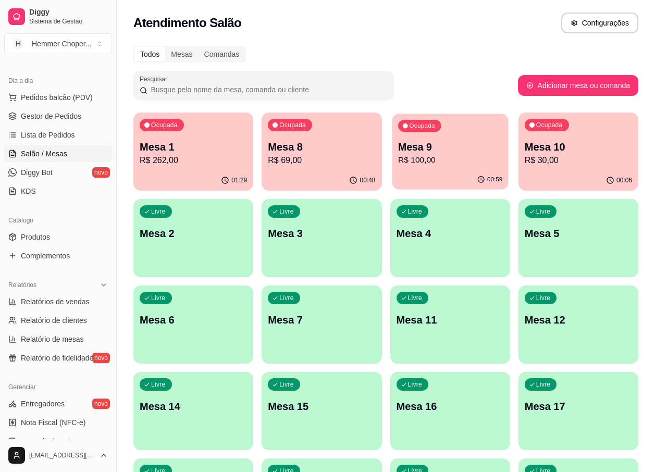
click at [429, 159] on p "R$ 100,00" at bounding box center [450, 160] width 104 height 12
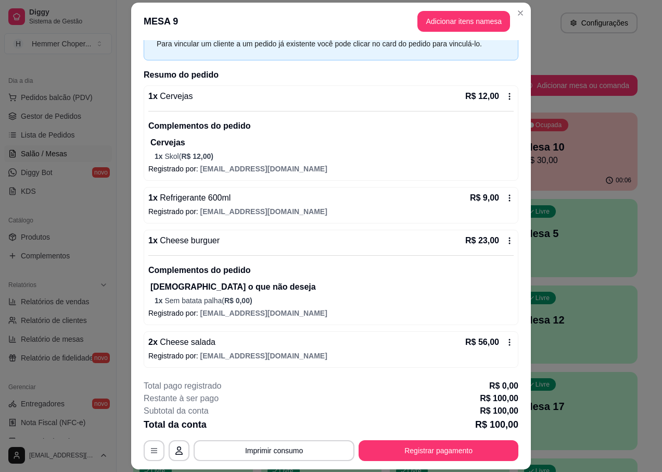
scroll to position [31, 0]
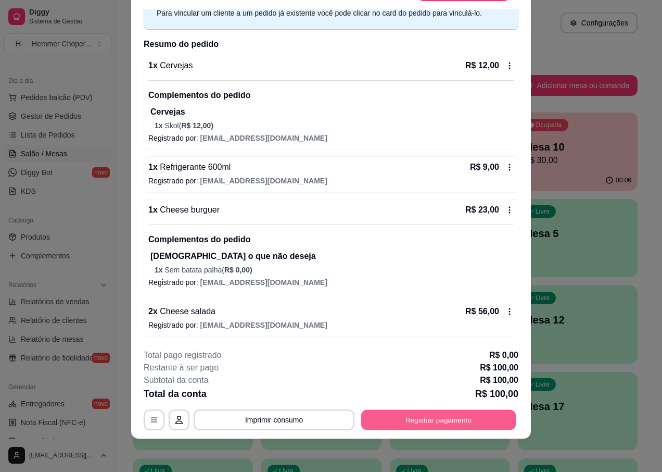
click at [411, 420] on button "Registrar pagamento" at bounding box center [438, 420] width 155 height 20
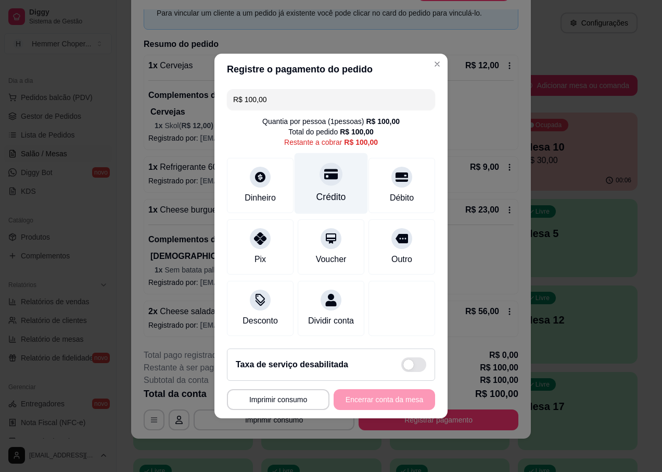
click at [332, 184] on div "Crédito" at bounding box center [331, 183] width 73 height 61
type input "R$ 0,00"
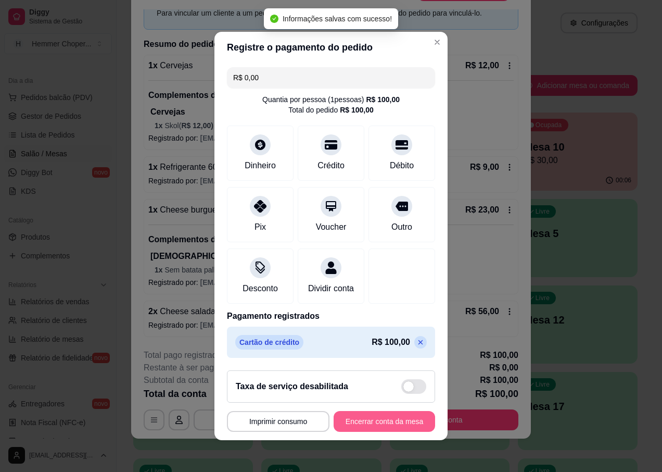
click at [373, 427] on button "Encerrar conta da mesa" at bounding box center [385, 421] width 102 height 21
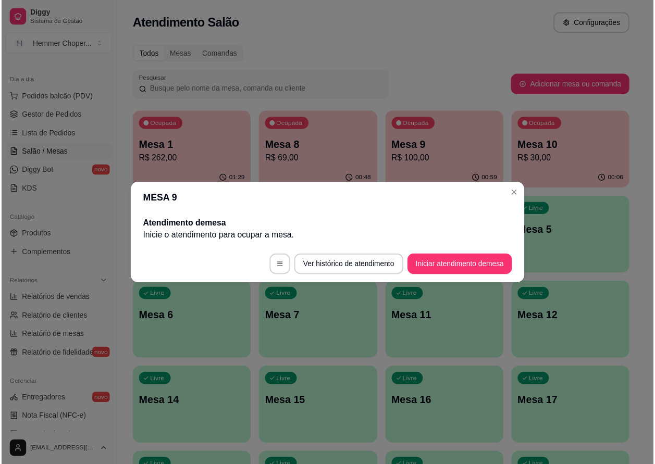
scroll to position [0, 0]
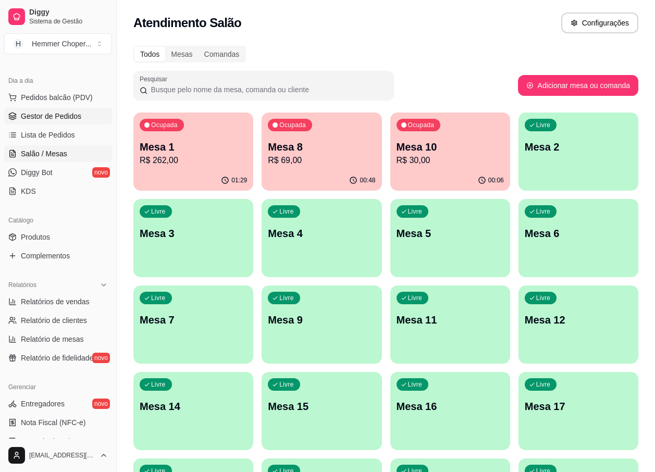
click at [65, 120] on span "Gestor de Pedidos" at bounding box center [51, 116] width 60 height 10
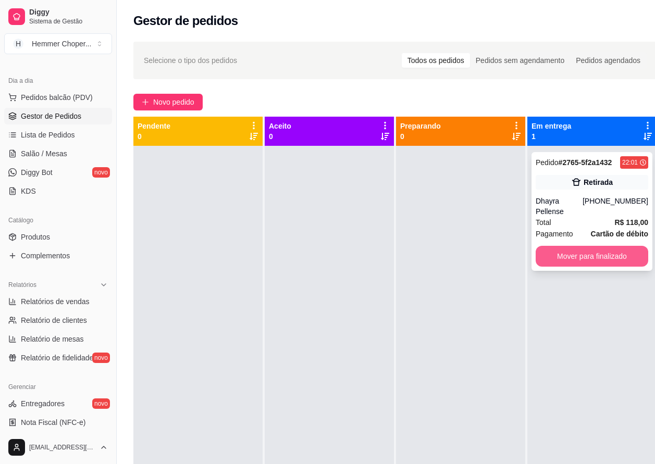
click at [561, 246] on button "Mover para finalizado" at bounding box center [591, 256] width 112 height 21
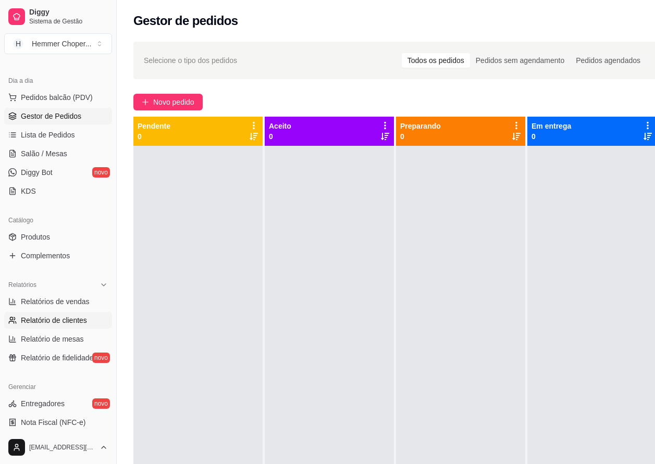
click at [59, 317] on span "Relatório de clientes" at bounding box center [54, 320] width 66 height 10
select select "30"
select select "HIGHEST_TOTAL_SPENT_WITH_ORDERS"
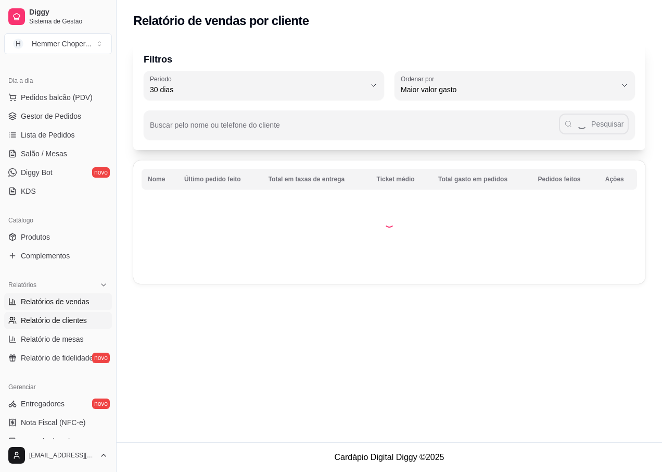
click at [62, 299] on span "Relatórios de vendas" at bounding box center [55, 301] width 69 height 10
select select "ALL"
select select "0"
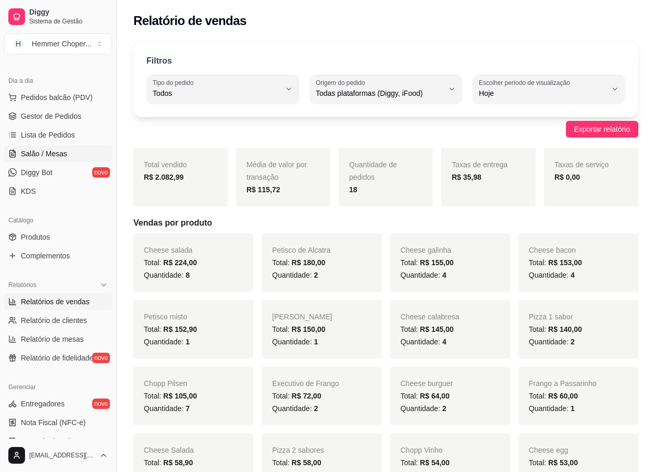
click at [55, 154] on span "Salão / Mesas" at bounding box center [44, 153] width 46 height 10
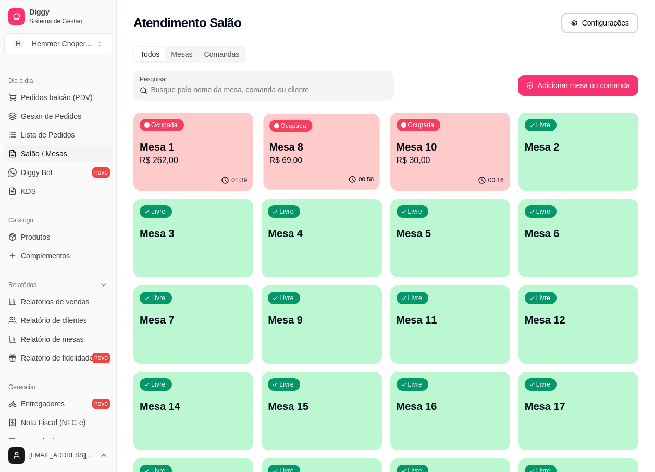
click at [326, 158] on p "R$ 69,00" at bounding box center [321, 160] width 104 height 12
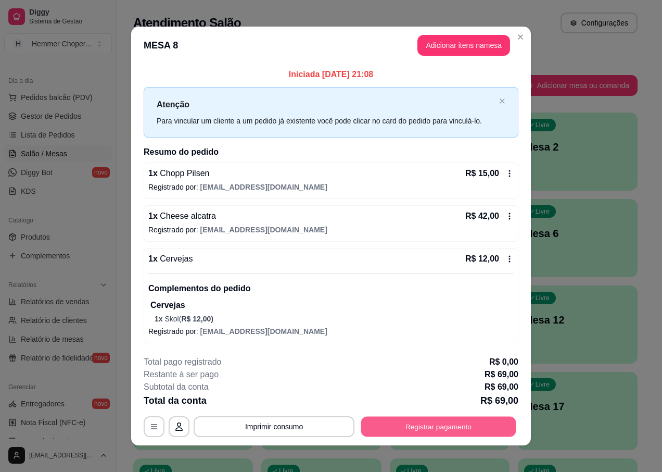
click at [410, 427] on button "Registrar pagamento" at bounding box center [438, 427] width 155 height 20
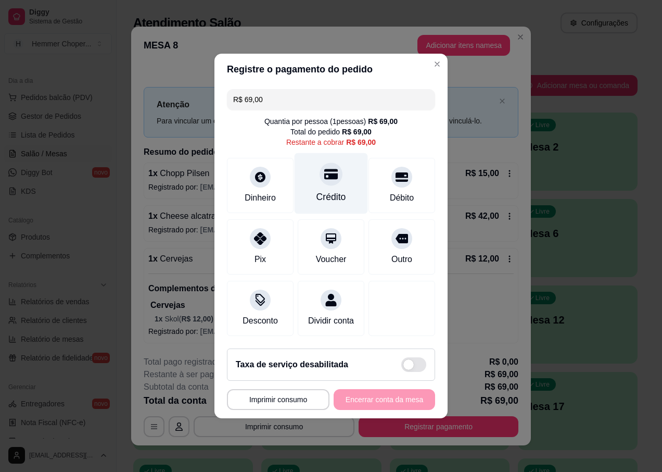
click at [325, 184] on div "Crédito" at bounding box center [331, 183] width 73 height 61
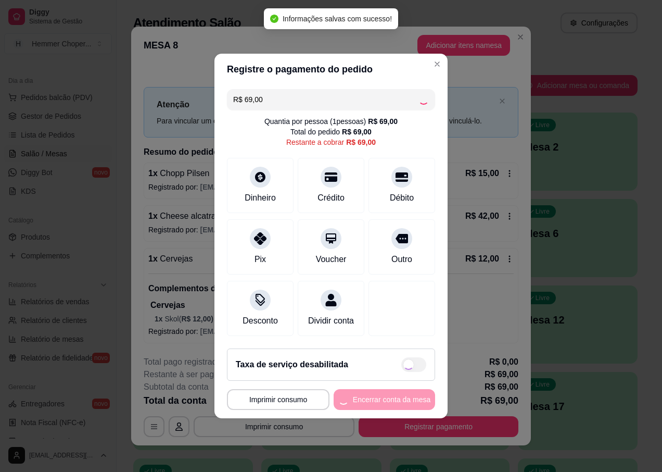
type input "R$ 0,00"
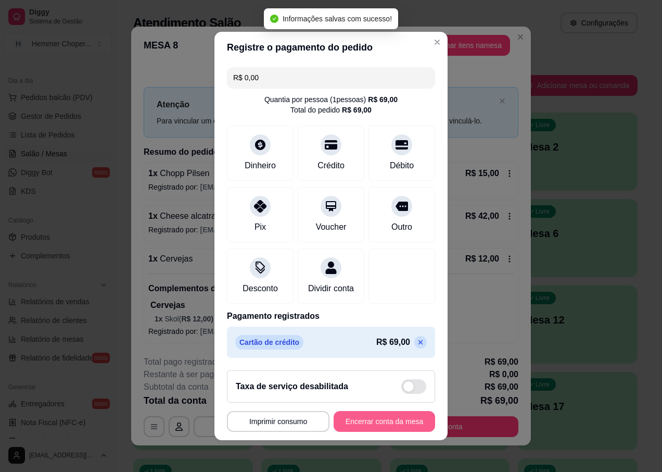
click at [372, 430] on button "Encerrar conta da mesa" at bounding box center [385, 421] width 102 height 21
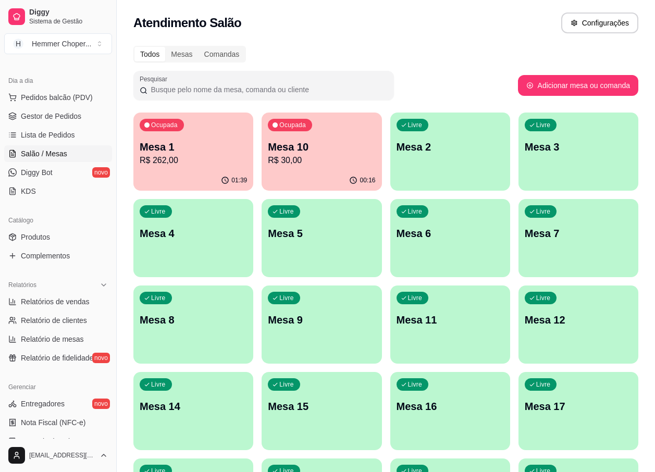
click at [312, 146] on p "Mesa 10" at bounding box center [321, 147] width 107 height 15
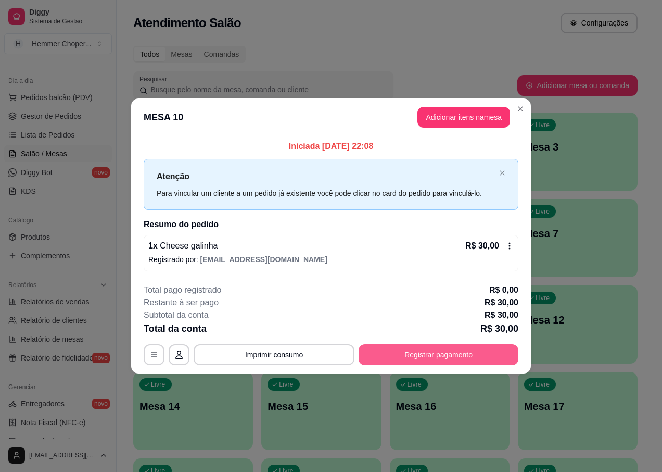
click at [425, 358] on button "Registrar pagamento" at bounding box center [439, 354] width 160 height 21
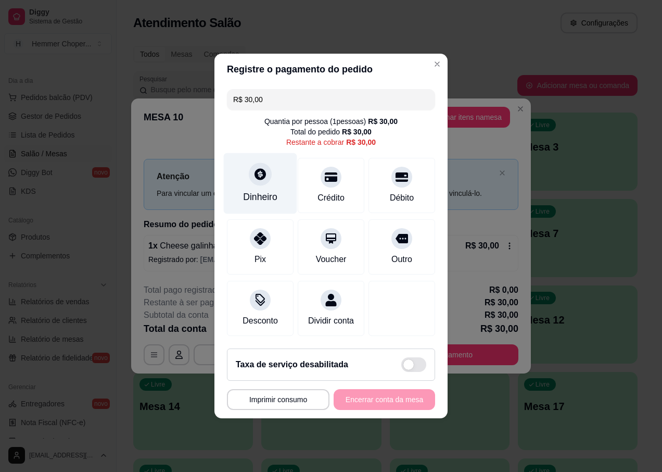
click at [250, 190] on div "Dinheiro" at bounding box center [260, 197] width 34 height 14
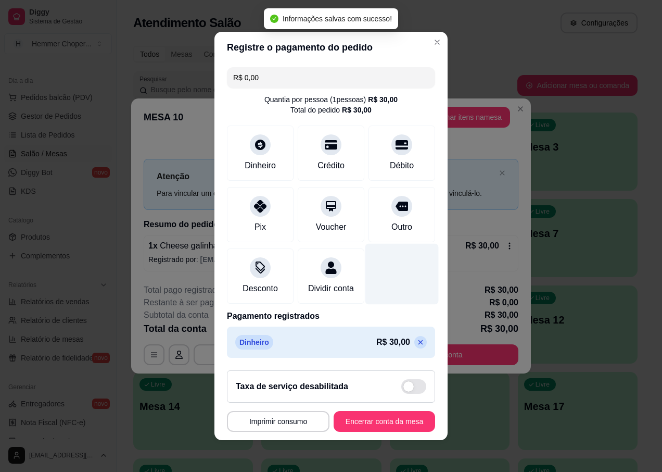
type input "R$ 0,00"
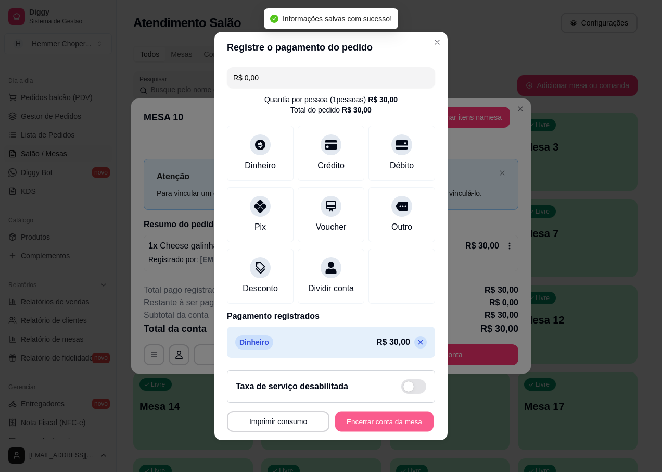
click at [349, 427] on button "Encerrar conta da mesa" at bounding box center [384, 421] width 98 height 20
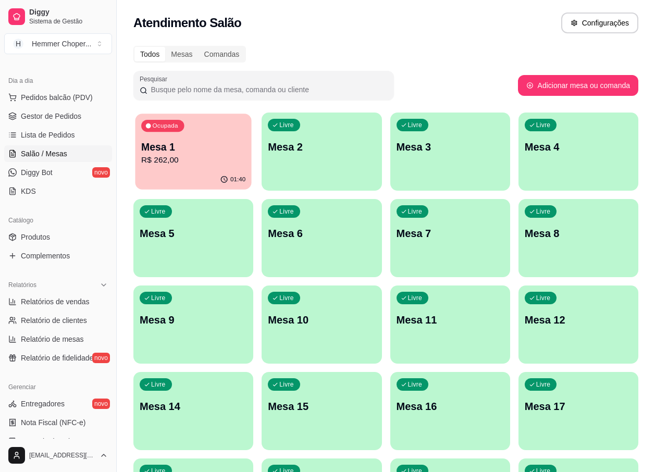
click at [185, 154] on p "R$ 262,00" at bounding box center [193, 160] width 104 height 12
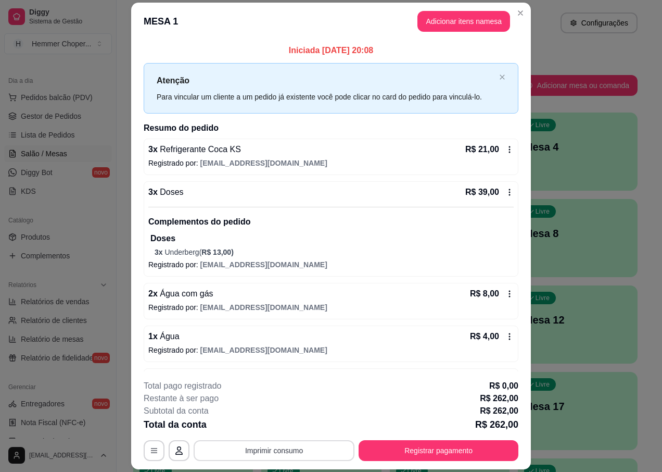
click at [283, 447] on button "Imprimir consumo" at bounding box center [274, 450] width 161 height 21
click at [270, 427] on button "IMPRESSORA" at bounding box center [273, 427] width 73 height 16
click at [431, 451] on button "Registrar pagamento" at bounding box center [439, 450] width 160 height 21
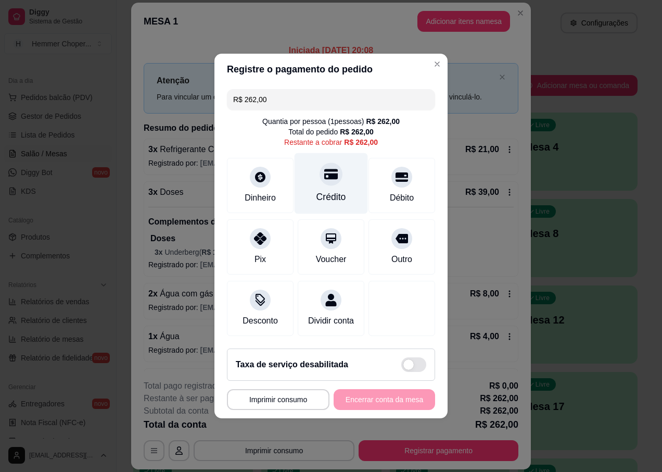
click at [324, 174] on icon at bounding box center [331, 174] width 14 height 14
type input "R$ 0,00"
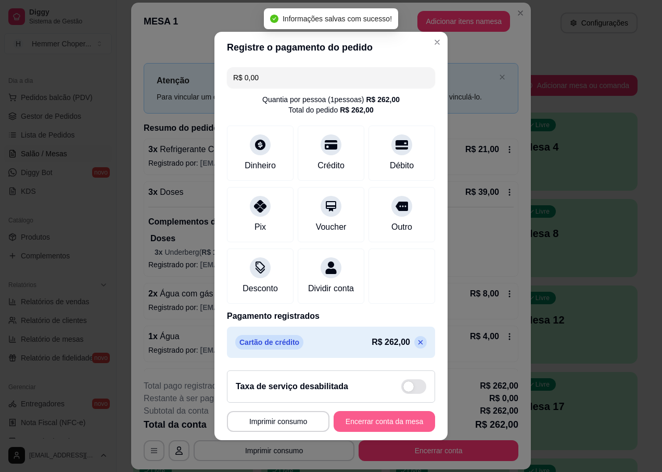
click at [374, 428] on button "Encerrar conta da mesa" at bounding box center [385, 421] width 102 height 21
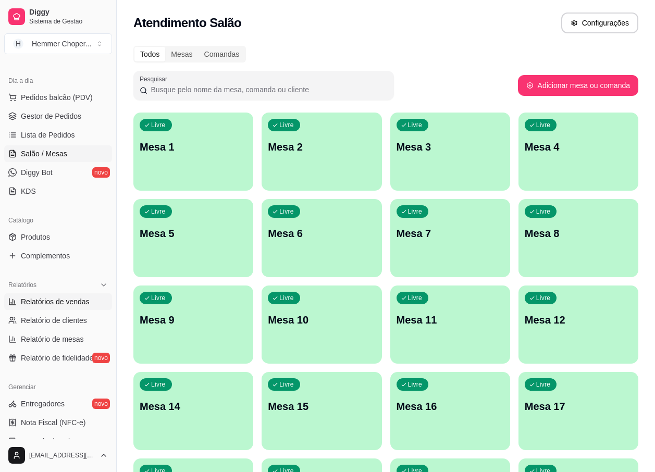
click at [58, 301] on span "Relatórios de vendas" at bounding box center [55, 301] width 69 height 10
select select "ALL"
select select "0"
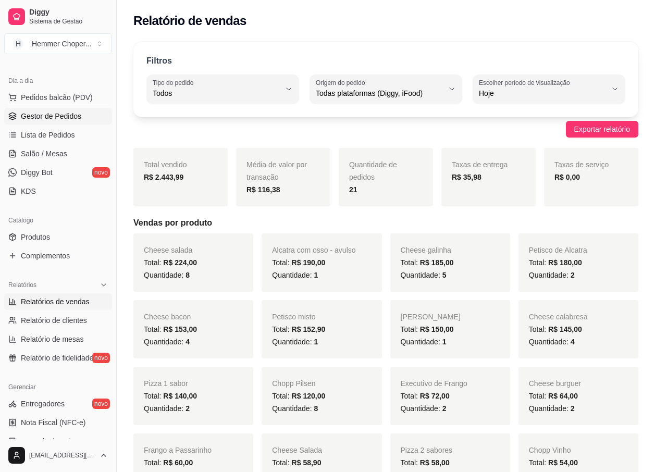
click at [71, 114] on span "Gestor de Pedidos" at bounding box center [51, 116] width 60 height 10
